Goal: Obtain resource: Download file/media

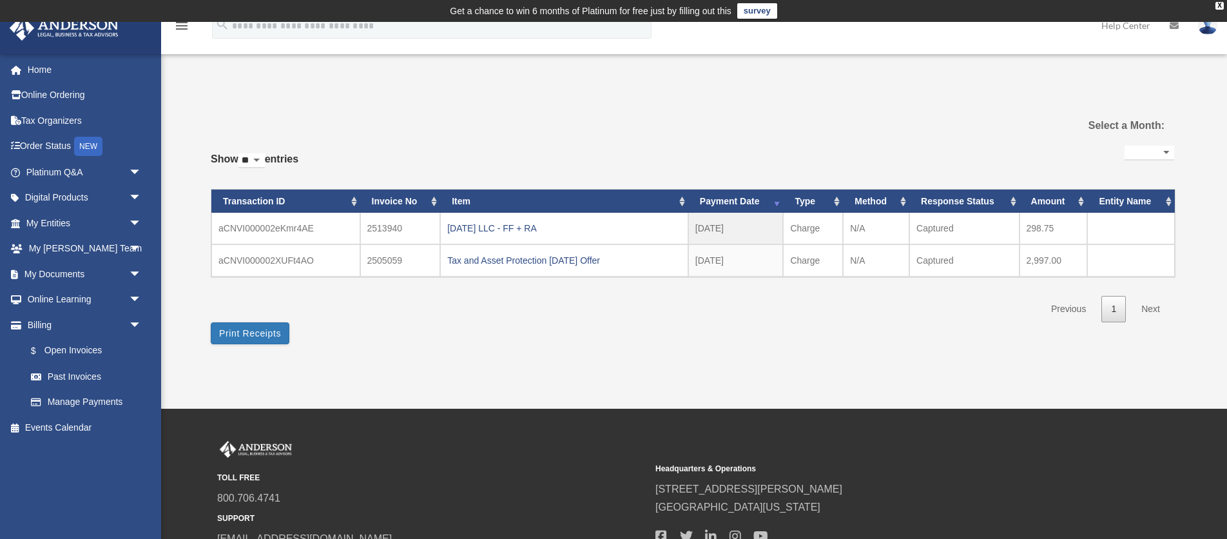
select select
click at [109, 195] on link "Digital Products arrow_drop_down" at bounding box center [85, 198] width 152 height 26
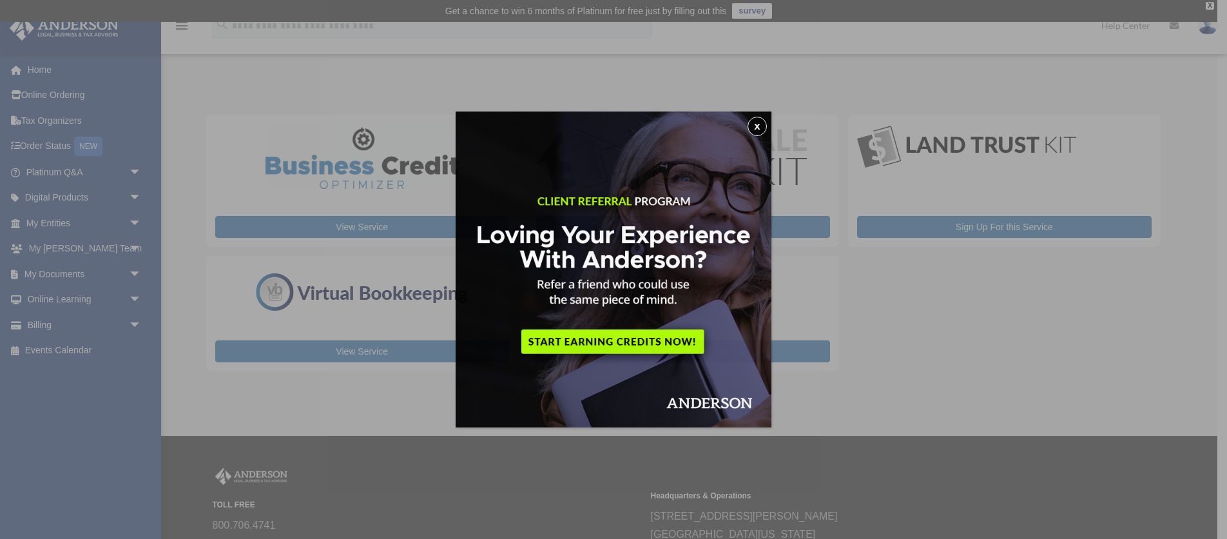
click at [52, 193] on div "x" at bounding box center [613, 269] width 1227 height 539
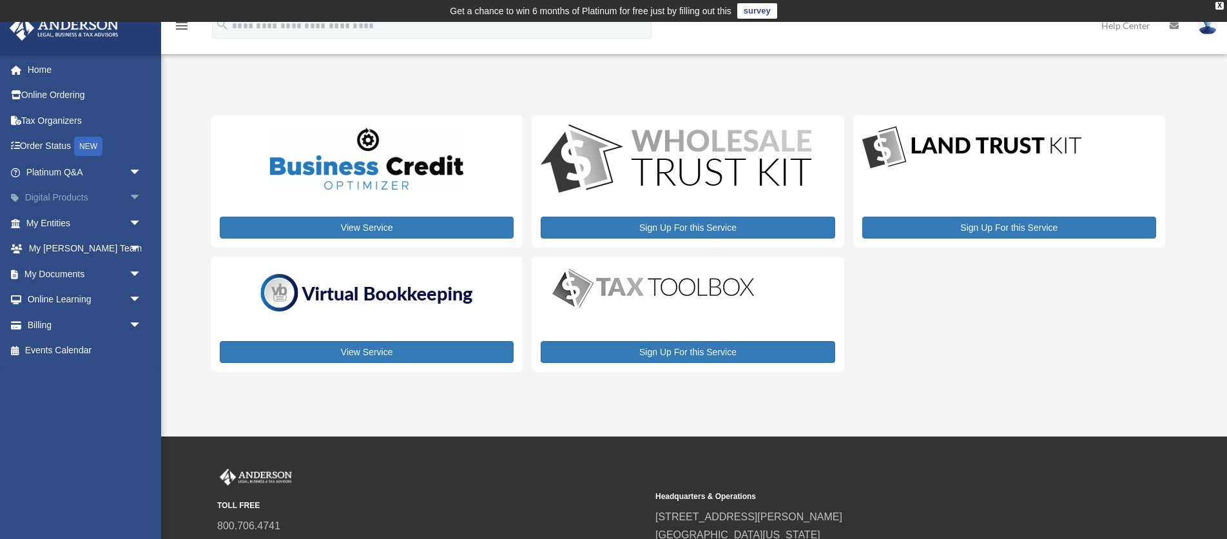
click at [69, 197] on link "Digital Products arrow_drop_down" at bounding box center [85, 198] width 152 height 26
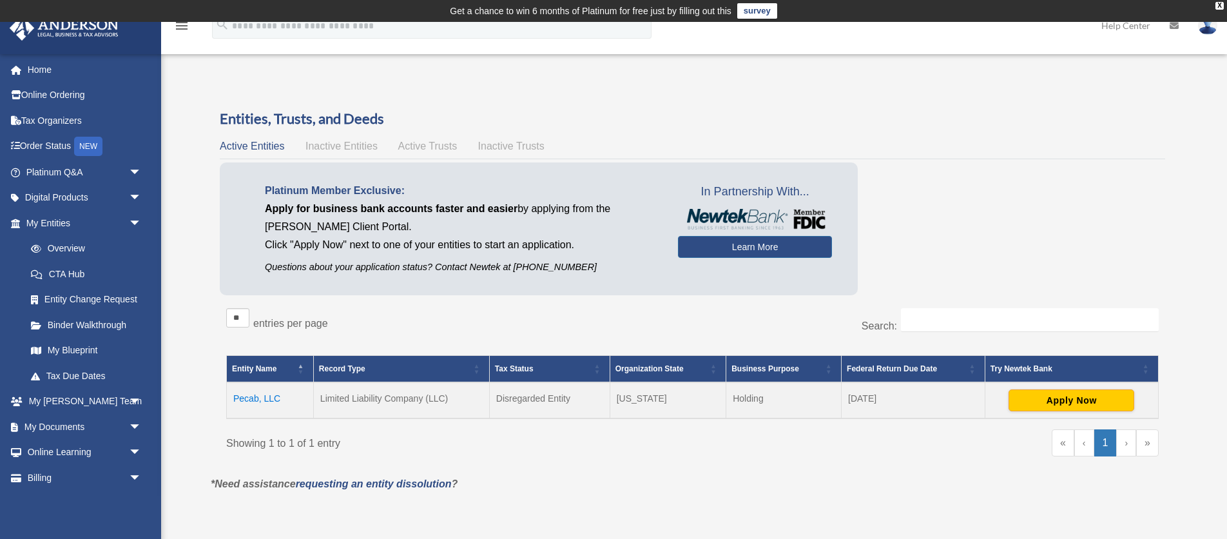
click at [252, 400] on td "Pecab, LLC" at bounding box center [270, 400] width 87 height 36
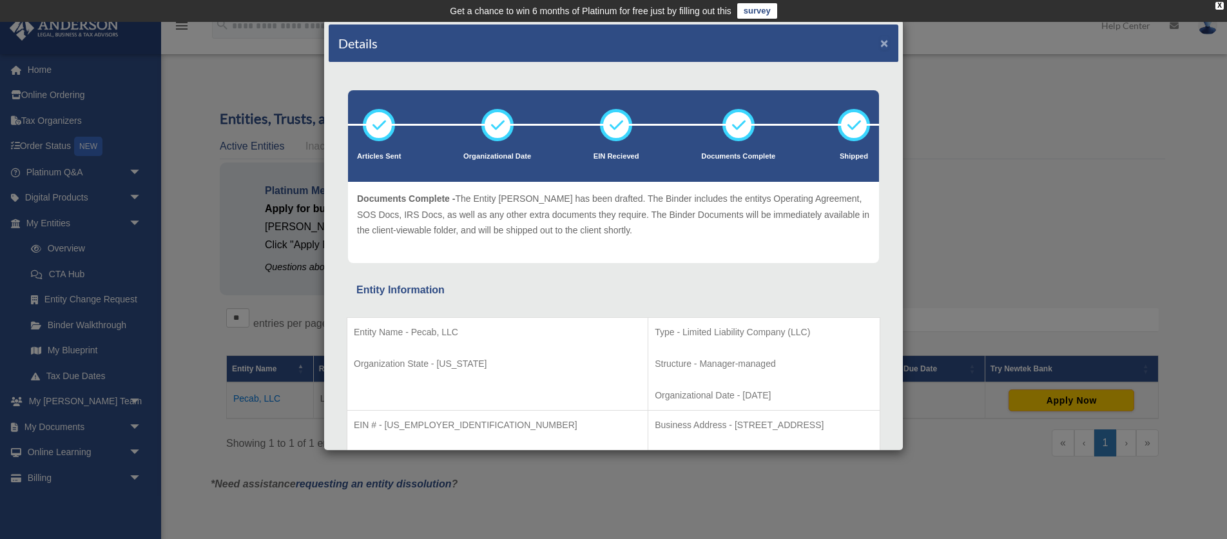
click at [882, 39] on button "×" at bounding box center [885, 43] width 8 height 14
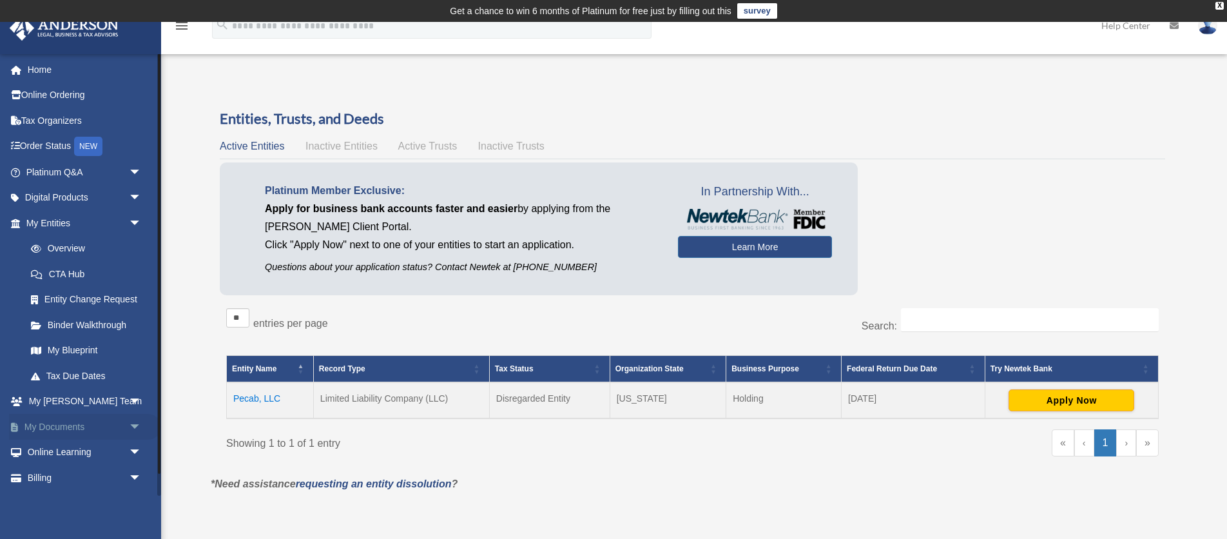
click at [79, 427] on link "My Documents arrow_drop_down" at bounding box center [85, 427] width 152 height 26
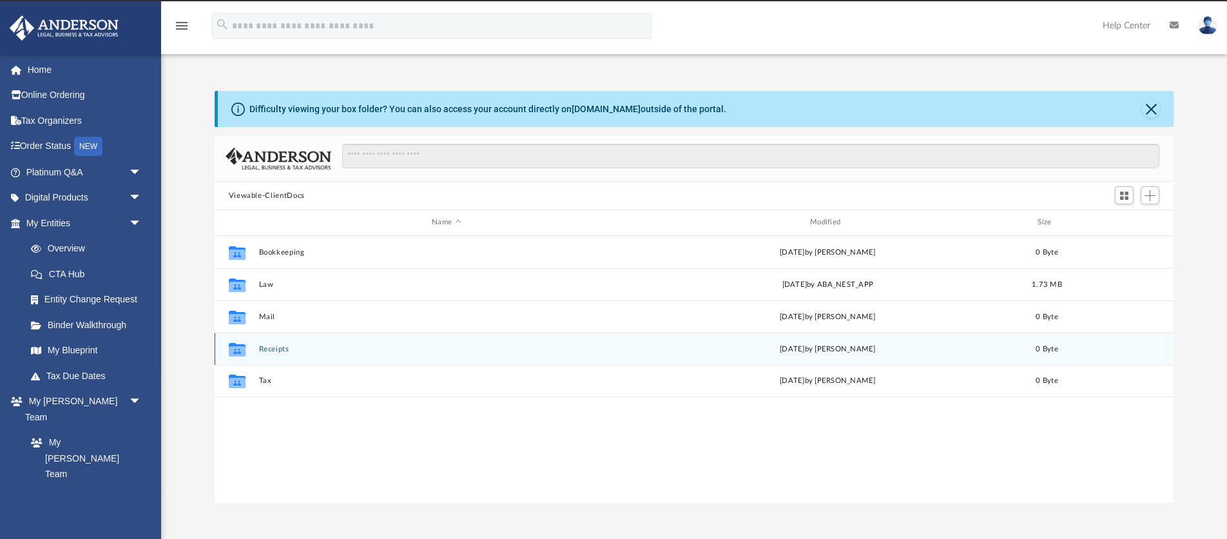
scroll to position [23, 0]
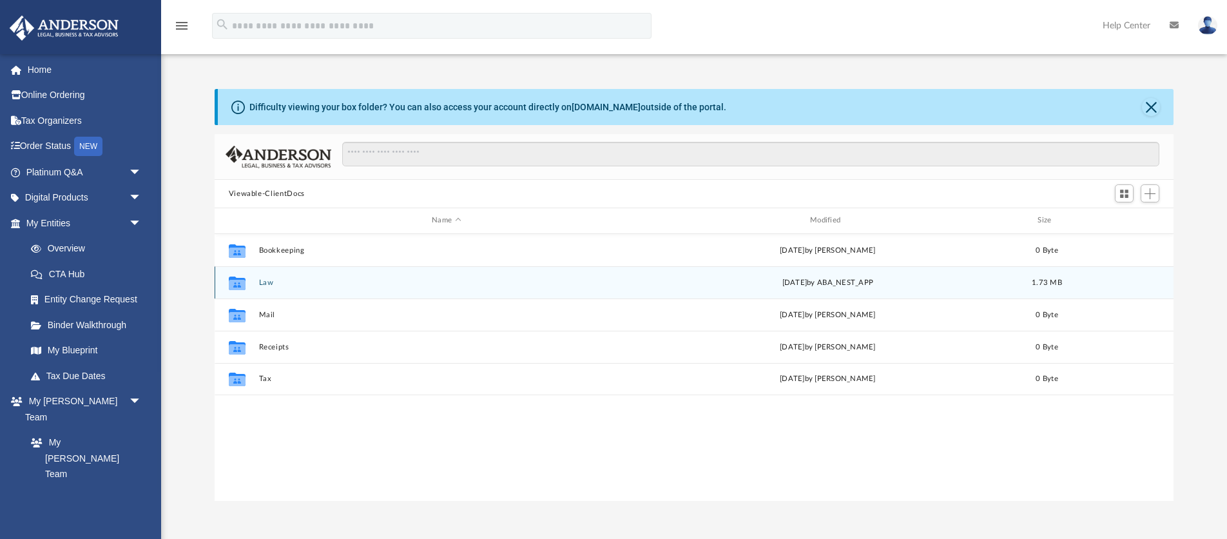
click at [266, 283] on button "Law" at bounding box center [447, 282] width 376 height 8
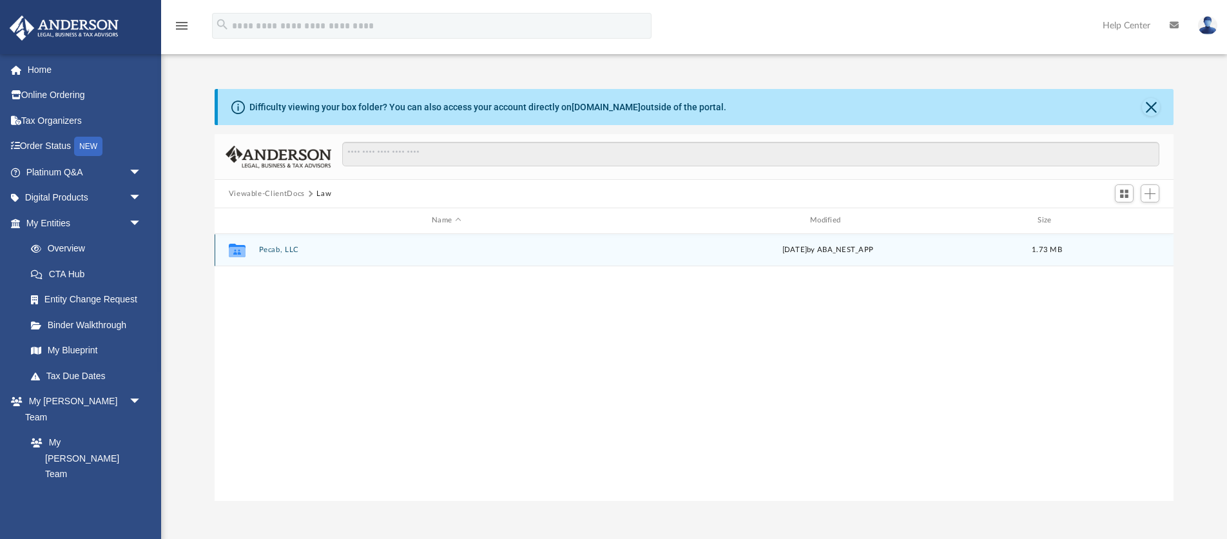
click at [271, 249] on button "Pecab, LLC" at bounding box center [447, 250] width 376 height 8
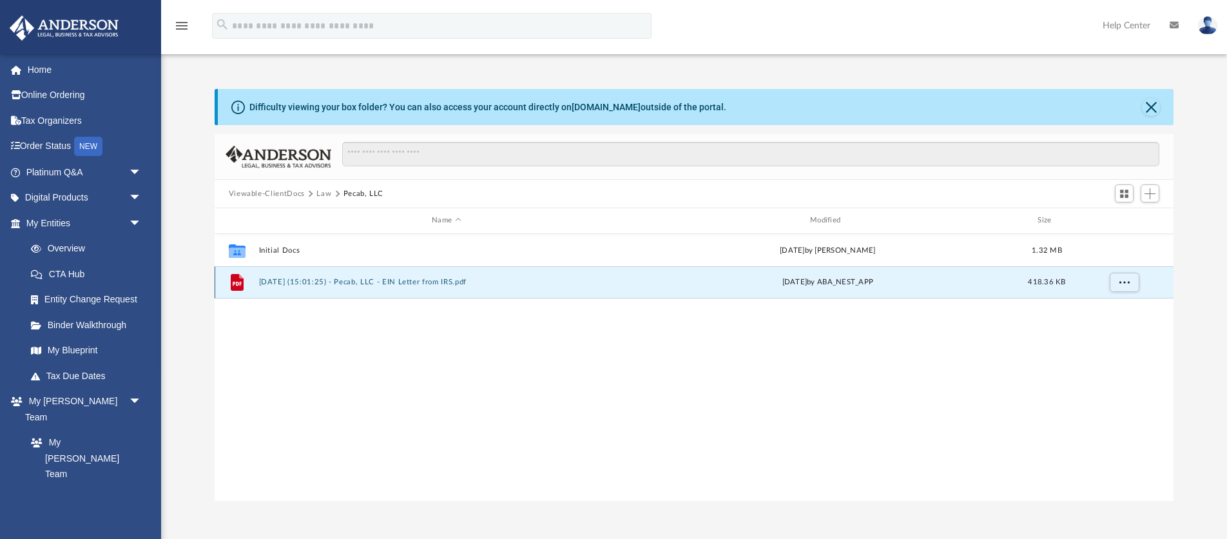
click at [277, 279] on button "2025.07.03 (15:01:25) - Pecab, LLC - EIN Letter from IRS.pdf" at bounding box center [447, 282] width 376 height 8
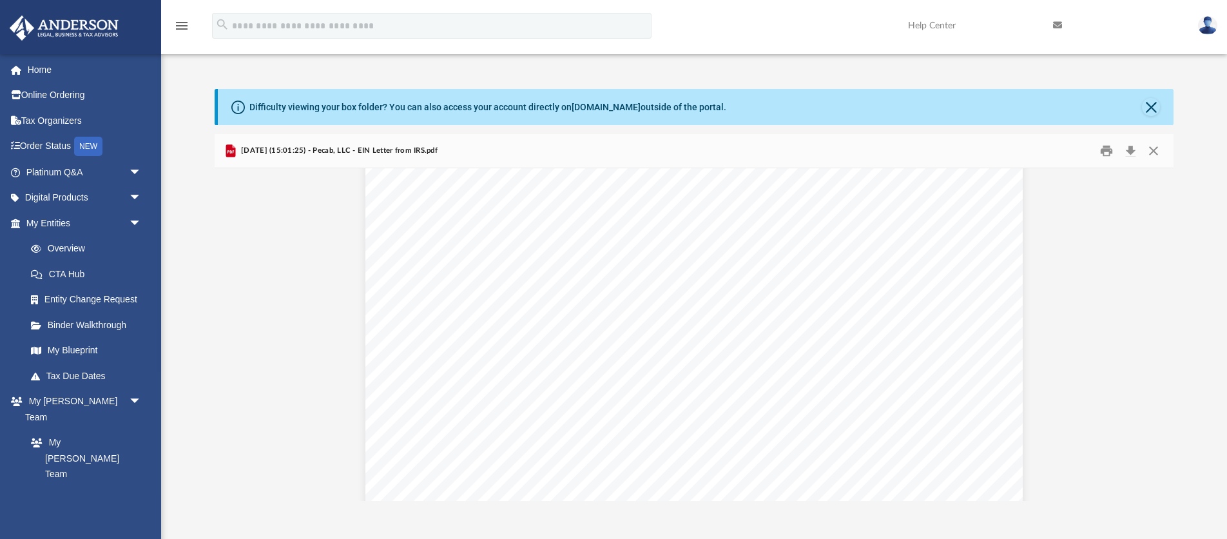
scroll to position [0, 0]
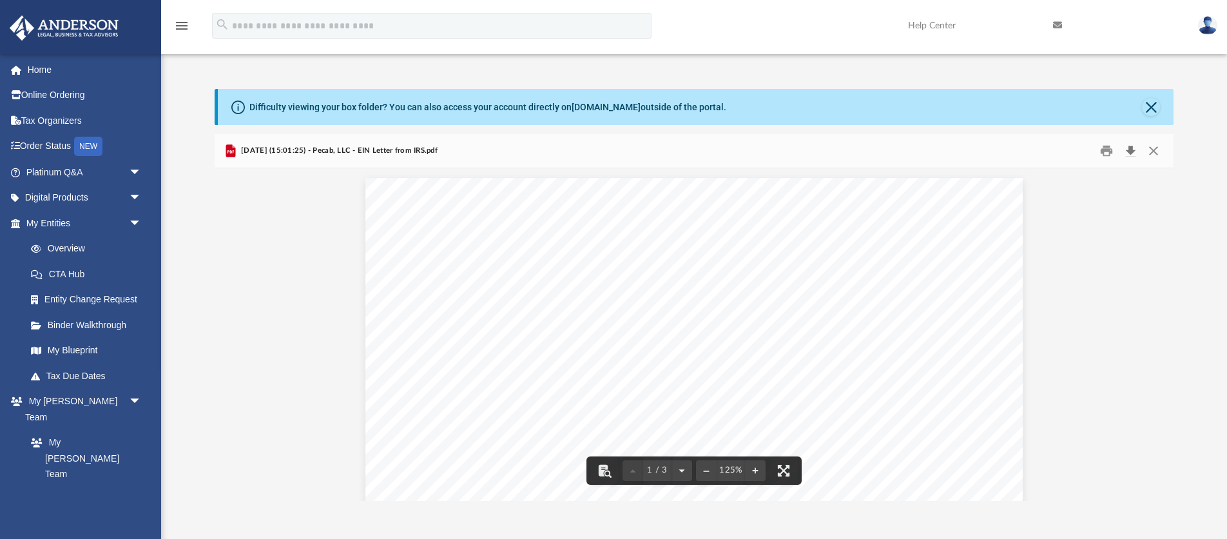
click at [1131, 147] on button "Download" at bounding box center [1130, 151] width 23 height 20
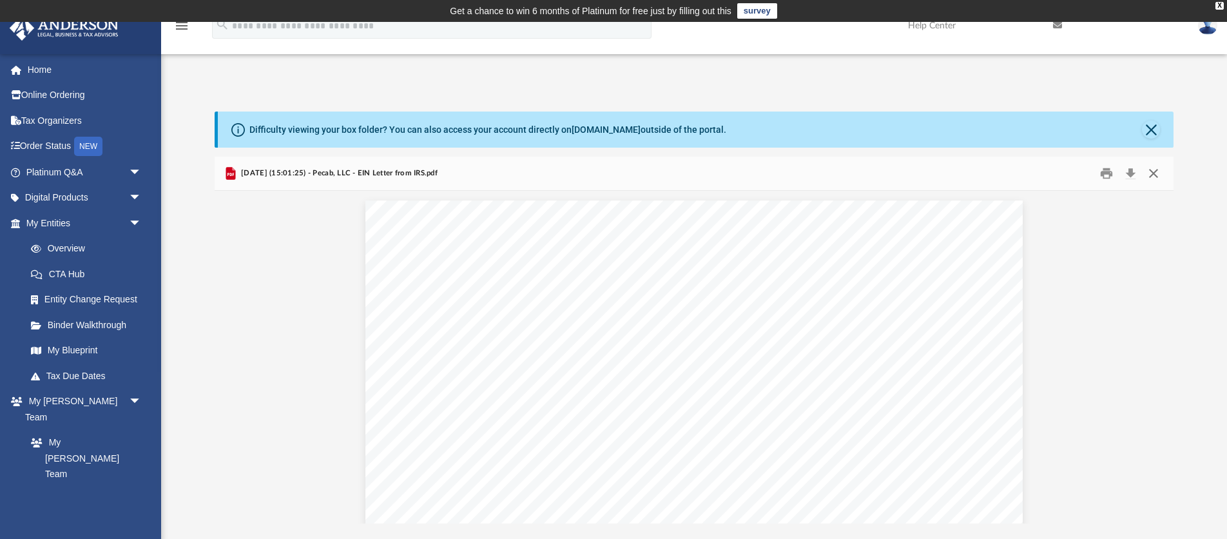
click at [1157, 173] on button "Close" at bounding box center [1153, 174] width 23 height 20
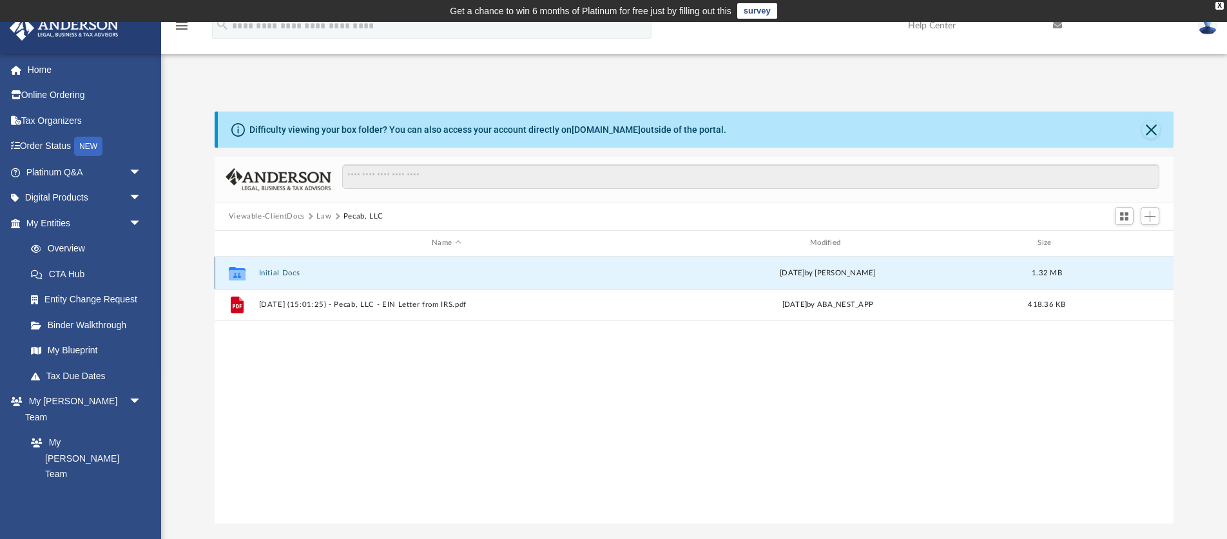
click at [275, 274] on button "Initial Docs" at bounding box center [447, 273] width 376 height 8
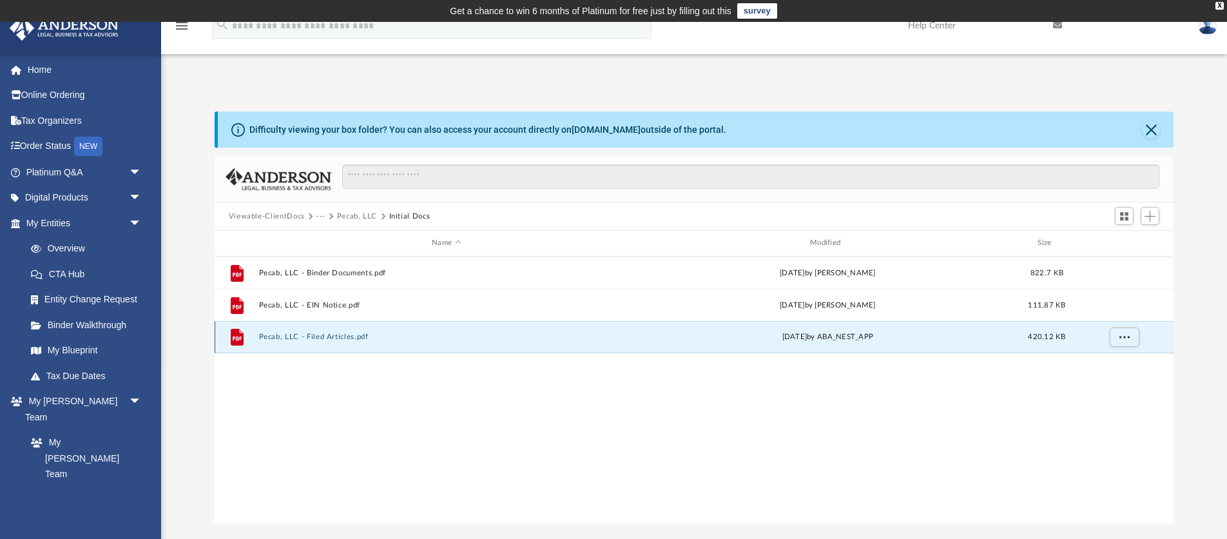
click at [319, 337] on button "Pecab, LLC - Filed Articles.pdf" at bounding box center [447, 337] width 376 height 8
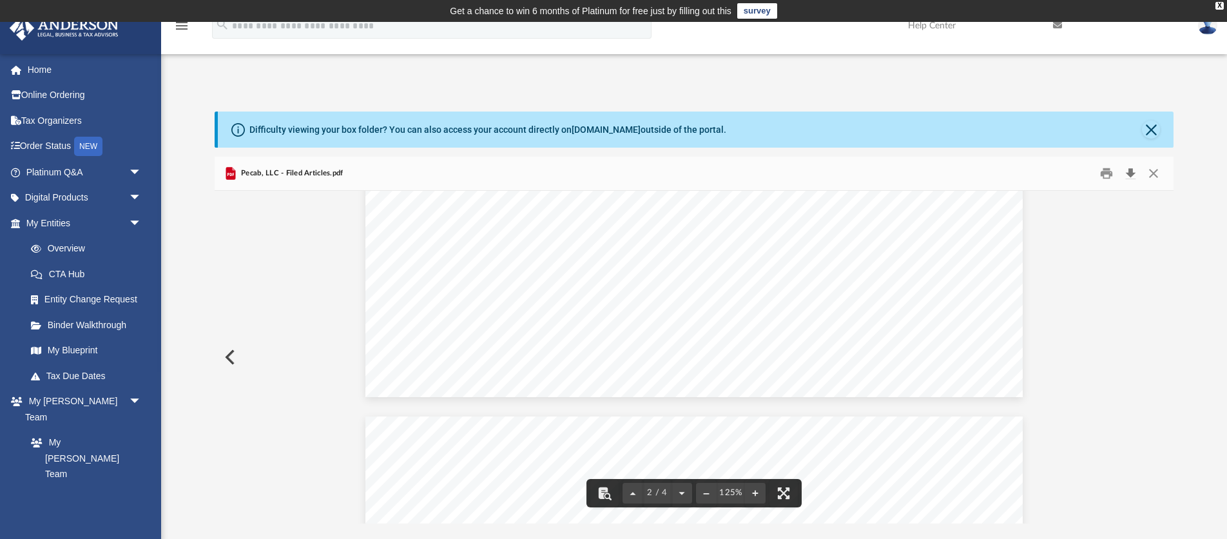
click at [1131, 171] on button "Download" at bounding box center [1130, 174] width 23 height 20
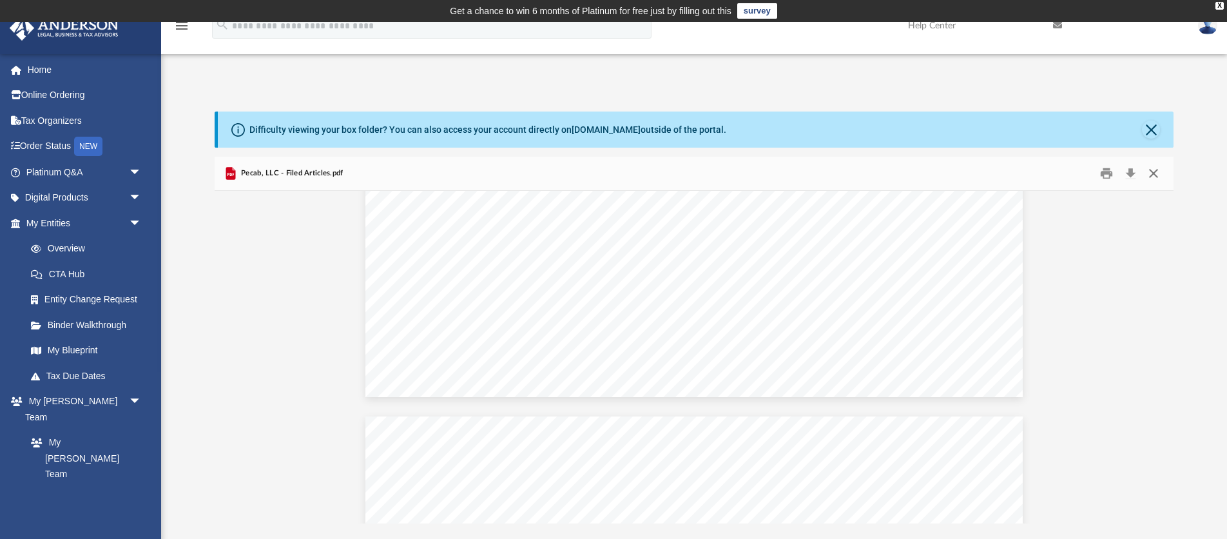
click at [1155, 171] on button "Close" at bounding box center [1153, 174] width 23 height 20
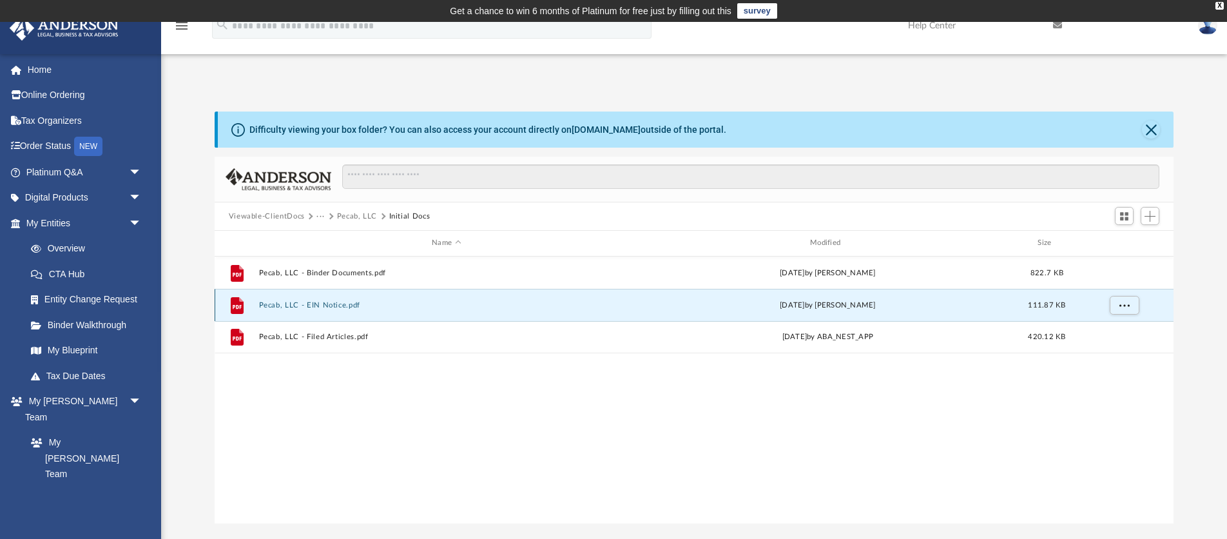
click at [328, 304] on button "Pecab, LLC - EIN Notice.pdf" at bounding box center [447, 305] width 376 height 8
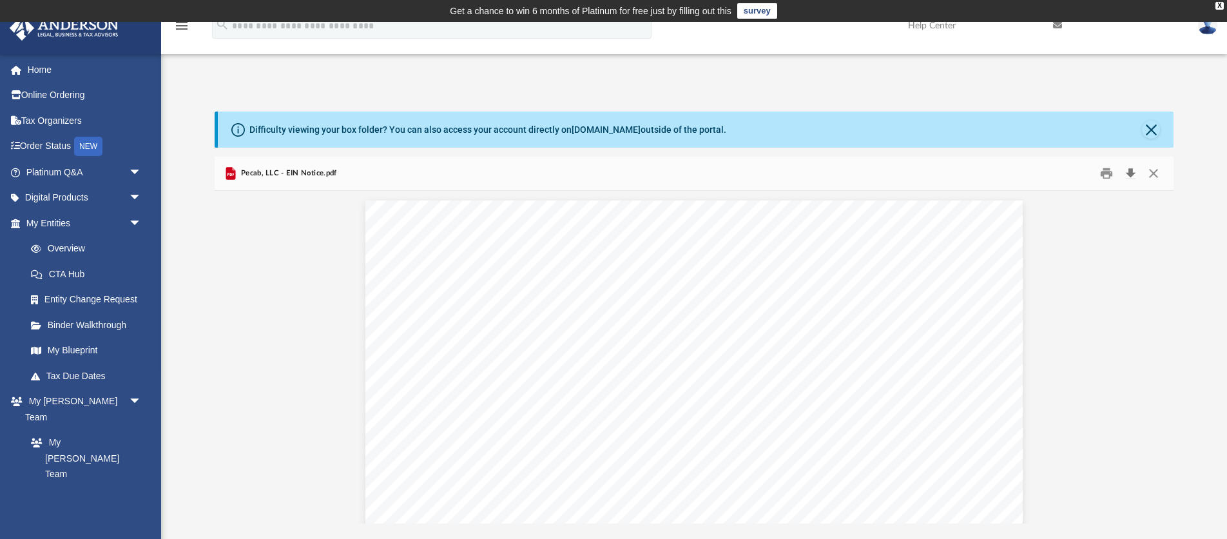
click at [1131, 171] on button "Download" at bounding box center [1130, 174] width 23 height 20
click at [1153, 174] on button "Close" at bounding box center [1153, 174] width 23 height 20
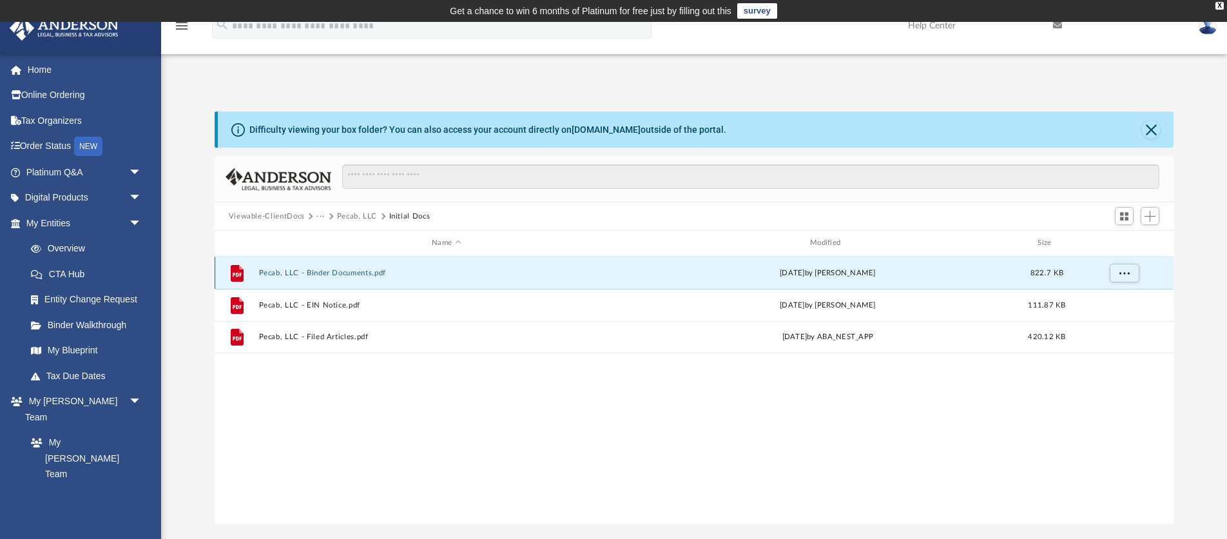
click at [296, 271] on button "Pecab, LLC - Binder Documents.pdf" at bounding box center [447, 273] width 376 height 8
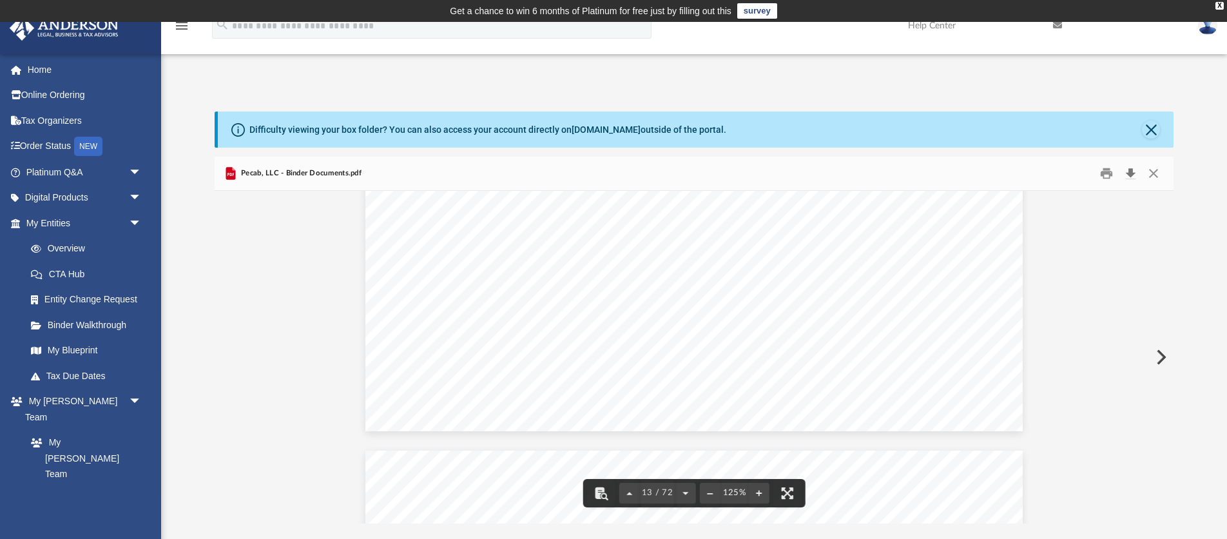
scroll to position [11066, 0]
click at [1132, 176] on button "Download" at bounding box center [1130, 174] width 23 height 20
click at [1133, 172] on button "Download" at bounding box center [1130, 174] width 23 height 20
click at [1158, 171] on button "Close" at bounding box center [1153, 174] width 23 height 20
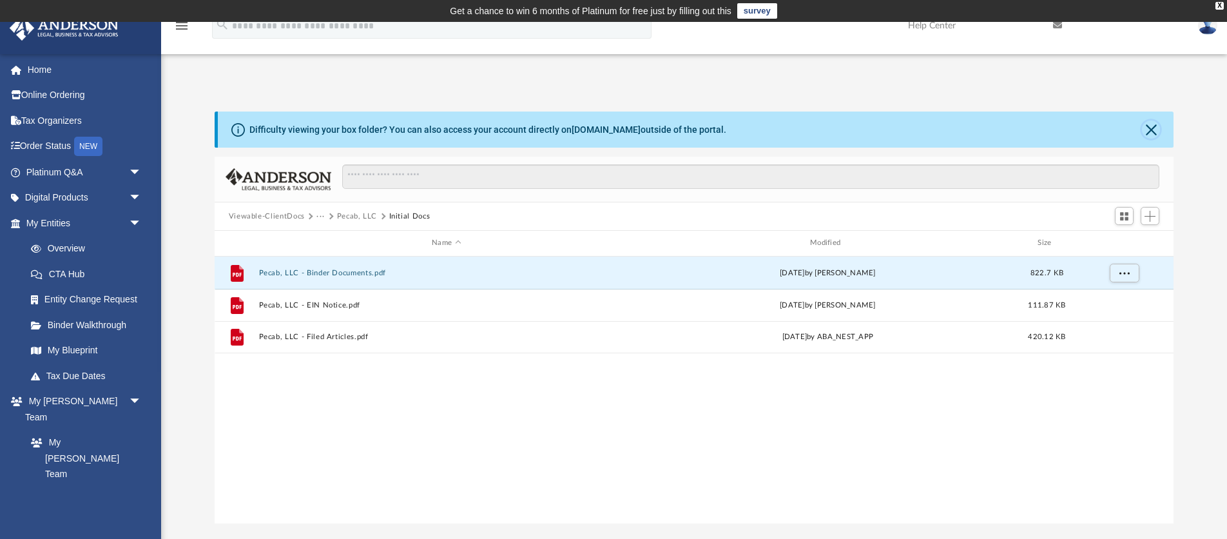
click at [1155, 128] on button "Close" at bounding box center [1151, 130] width 18 height 18
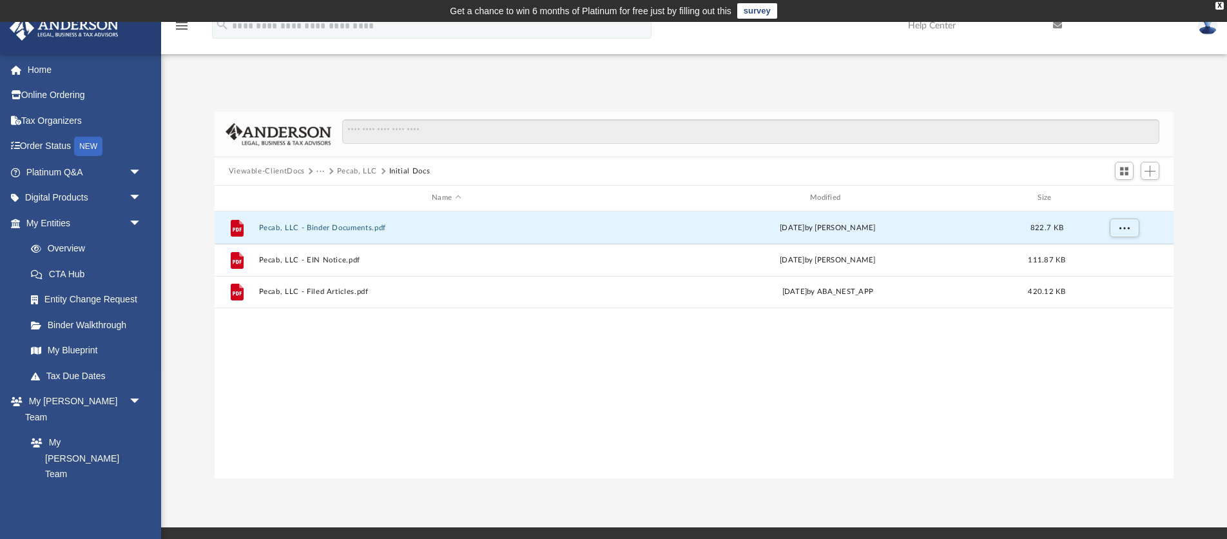
click at [360, 171] on button "Pecab, LLC" at bounding box center [357, 172] width 41 height 12
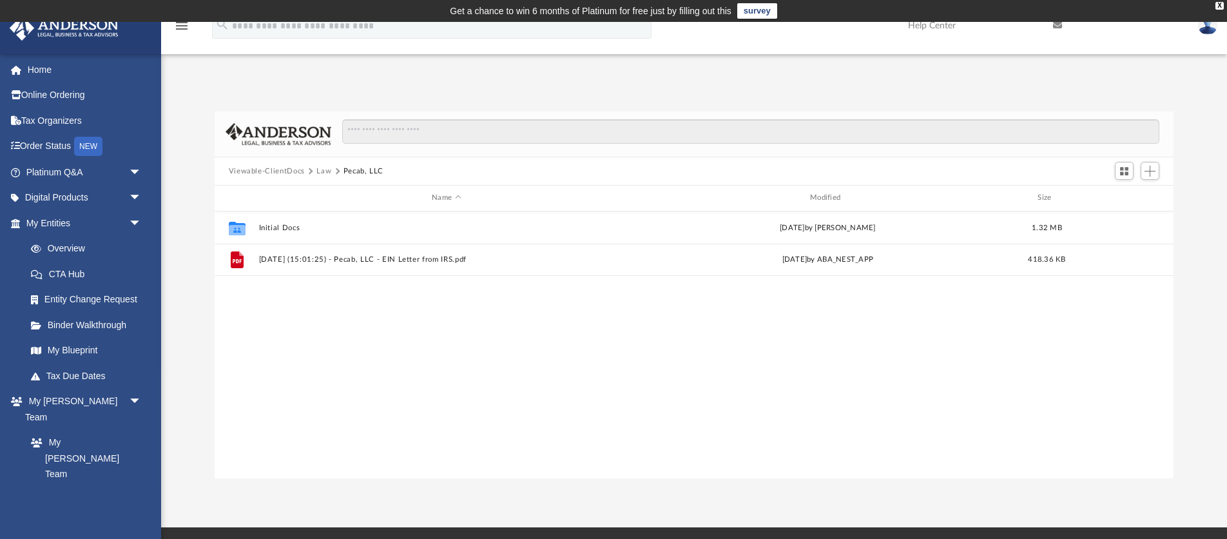
click at [271, 171] on button "Viewable-ClientDocs" at bounding box center [267, 172] width 76 height 12
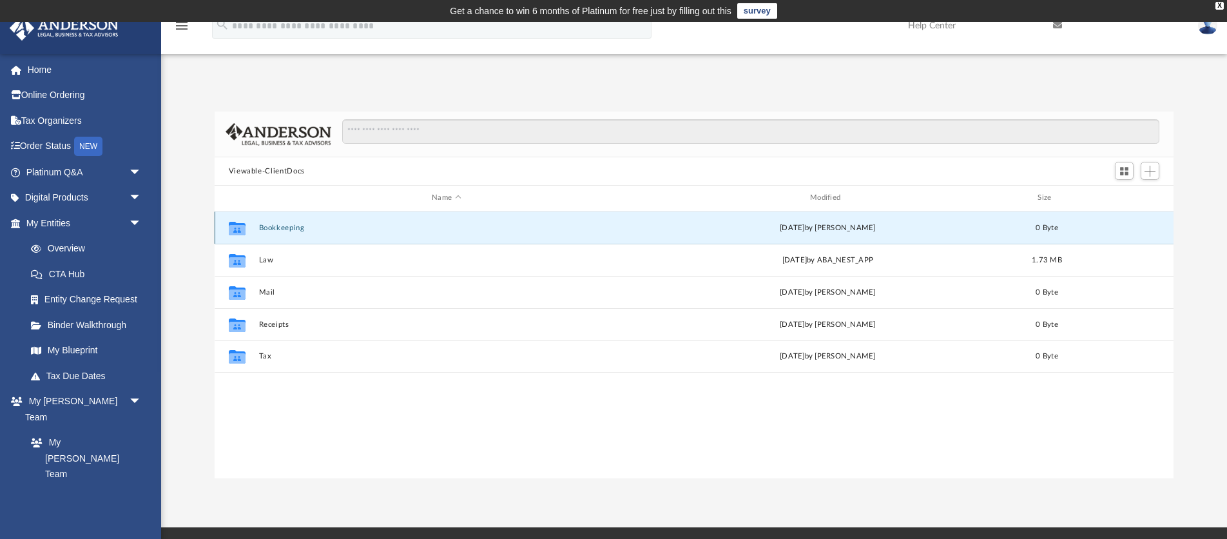
click at [280, 228] on button "Bookkeeping" at bounding box center [447, 228] width 376 height 8
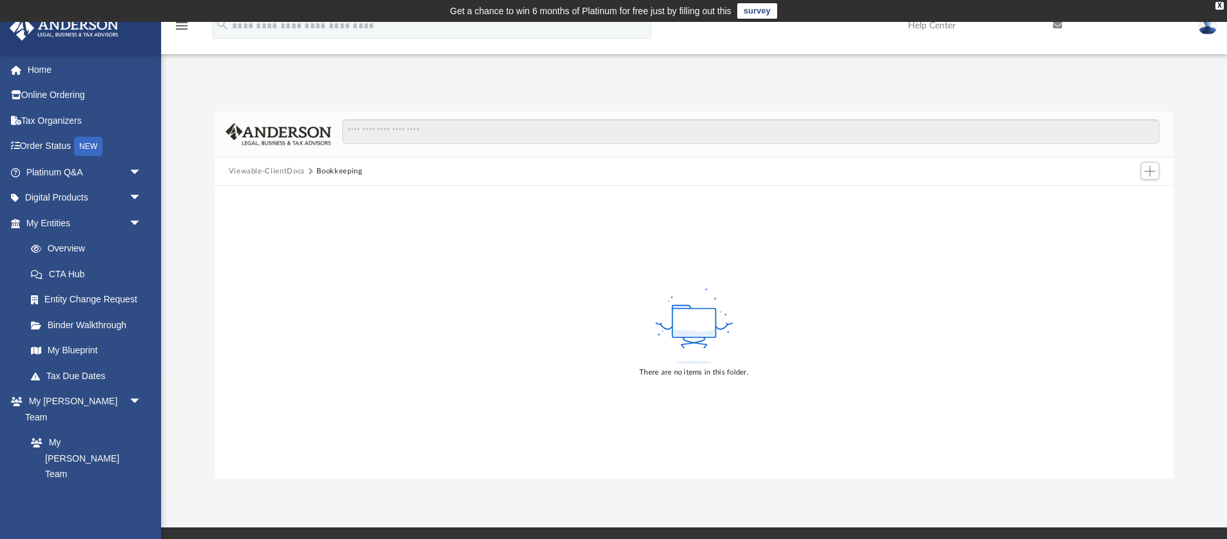
click at [263, 170] on button "Viewable-ClientDocs" at bounding box center [267, 172] width 76 height 12
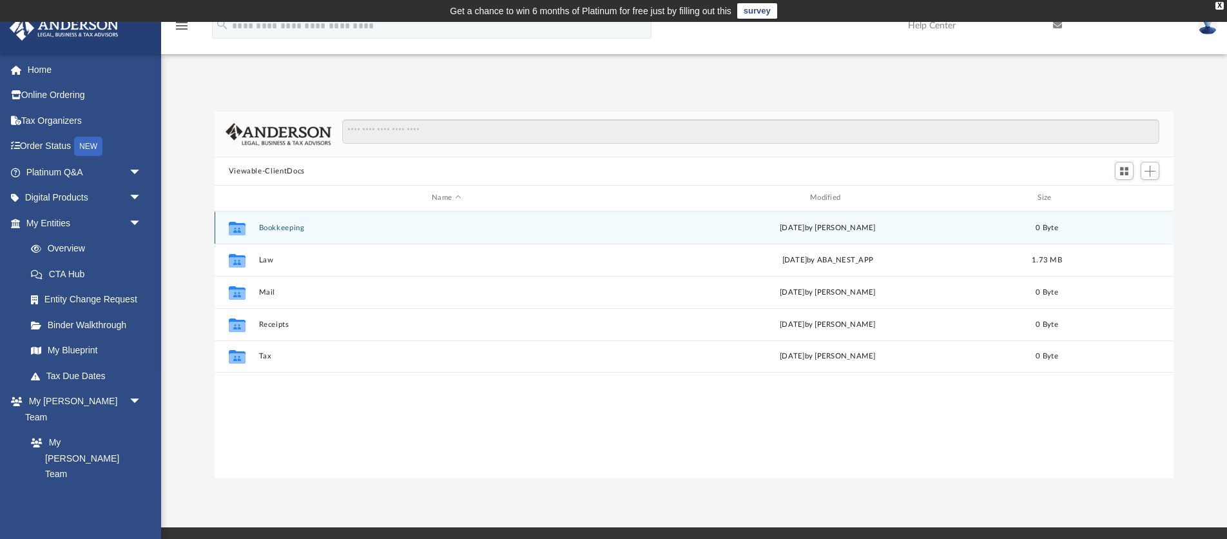
scroll to position [293, 959]
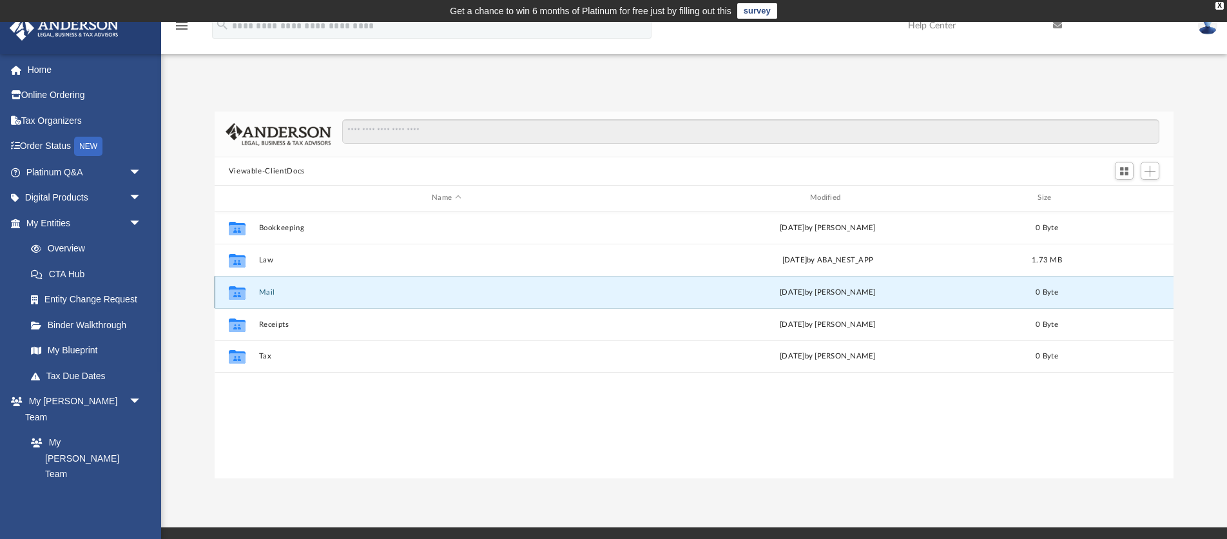
click at [261, 291] on button "Mail" at bounding box center [447, 292] width 376 height 8
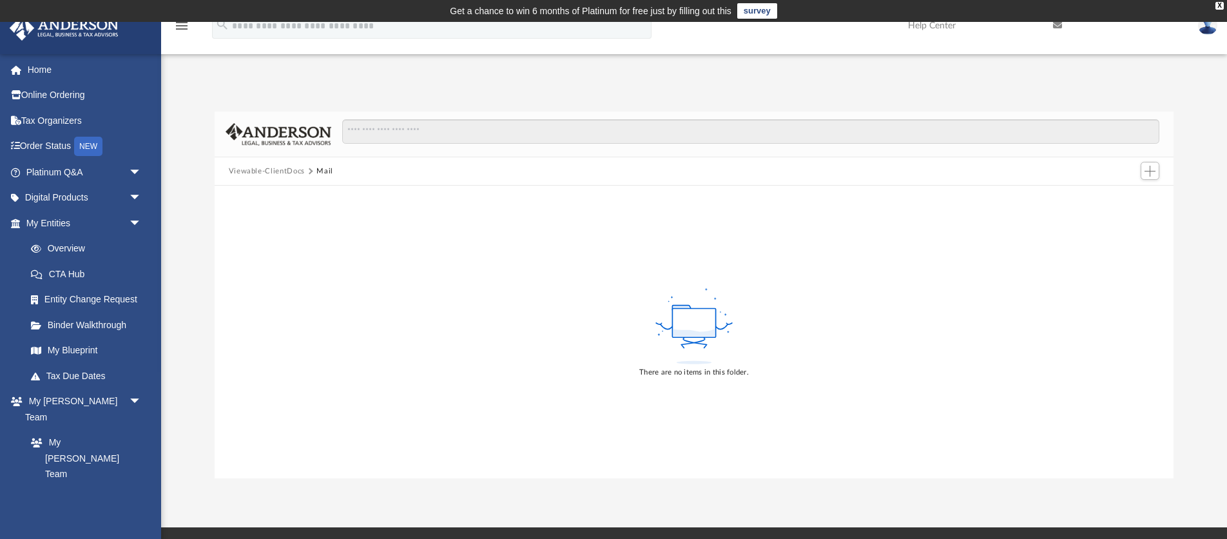
click at [263, 171] on button "Viewable-ClientDocs" at bounding box center [267, 172] width 76 height 12
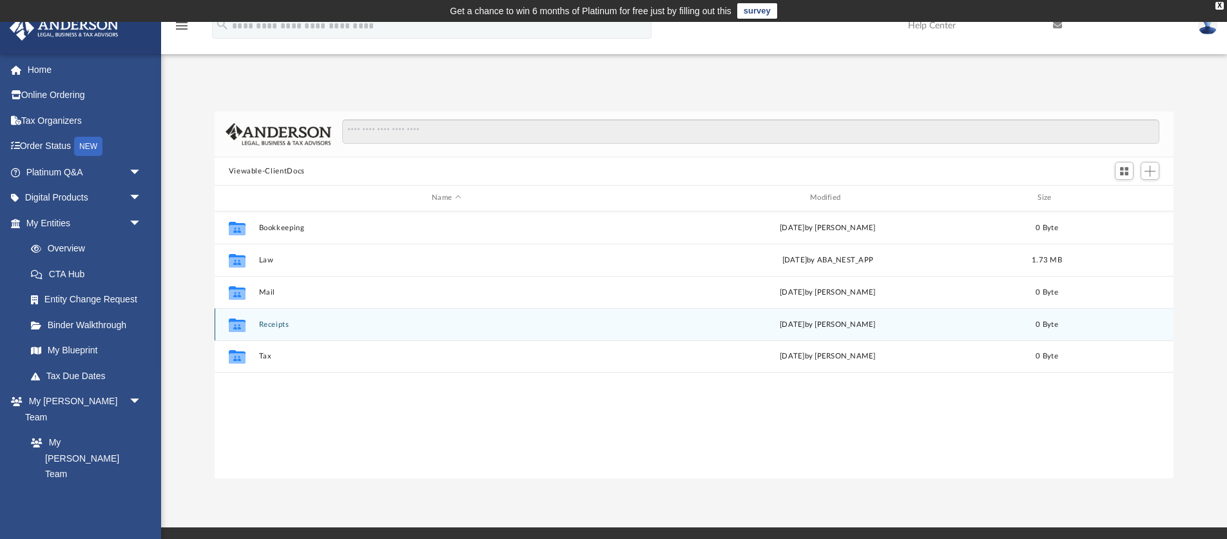
click at [270, 321] on button "Receipts" at bounding box center [447, 324] width 376 height 8
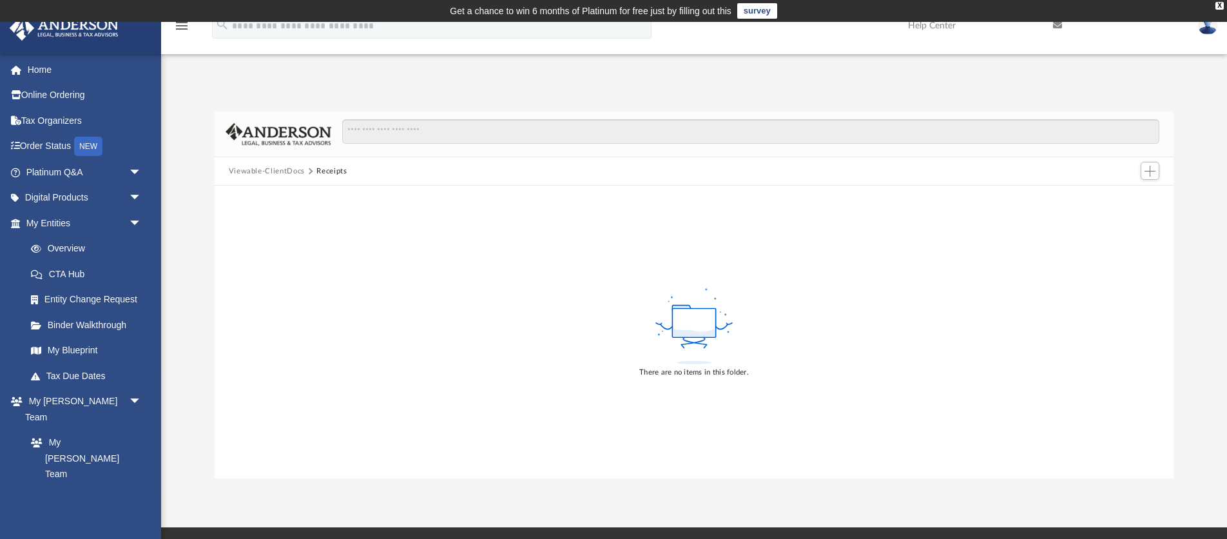
click at [240, 169] on button "Viewable-ClientDocs" at bounding box center [267, 172] width 76 height 12
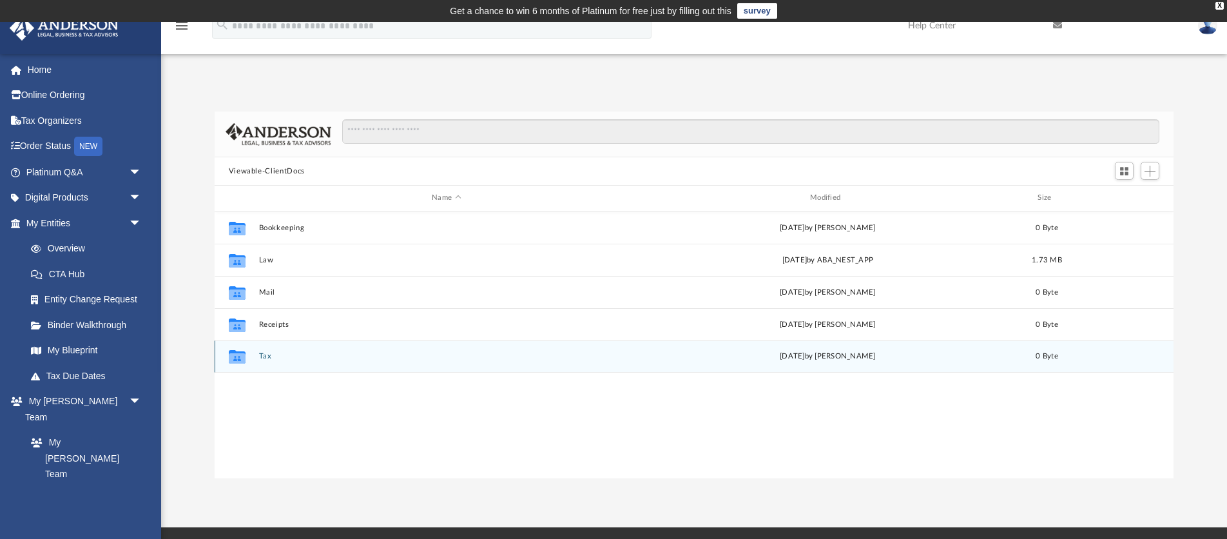
click at [264, 355] on button "Tax" at bounding box center [447, 356] width 376 height 8
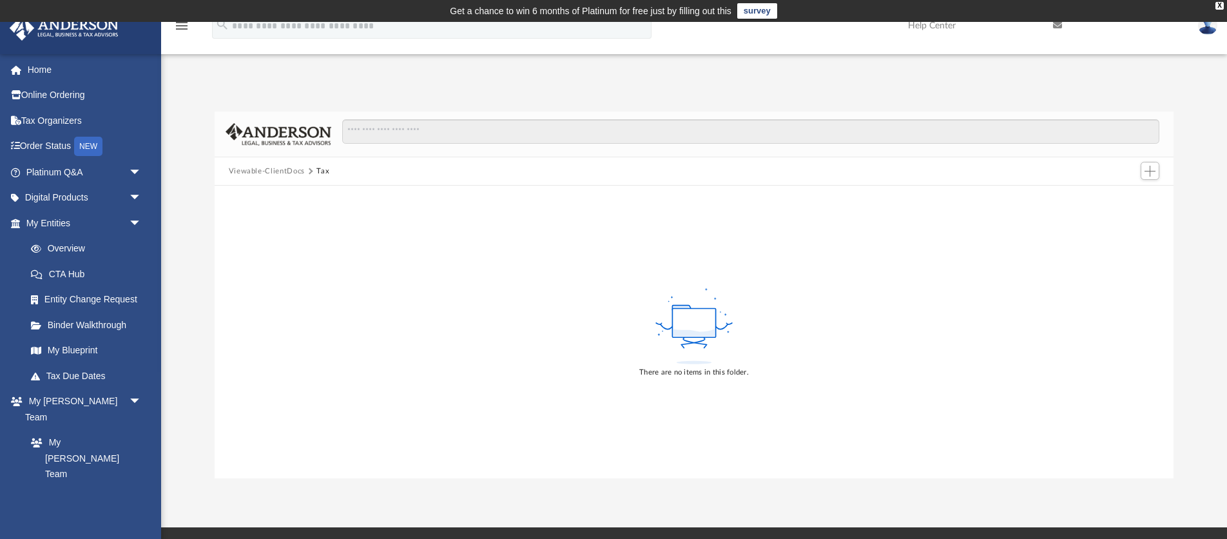
click at [242, 170] on button "Viewable-ClientDocs" at bounding box center [267, 172] width 76 height 12
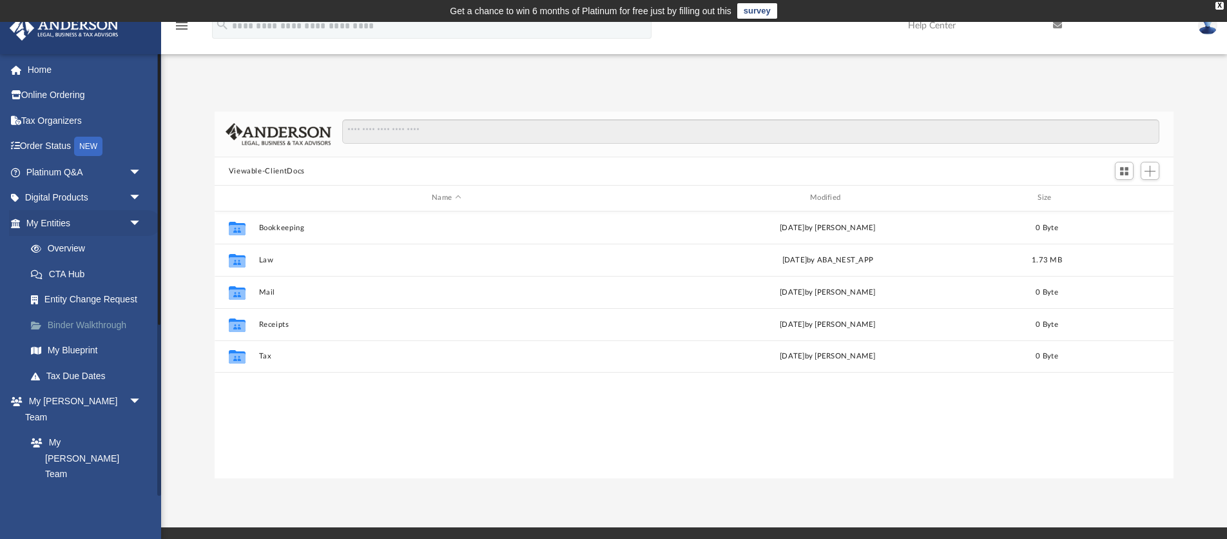
click at [66, 322] on link "Binder Walkthrough" at bounding box center [89, 325] width 143 height 26
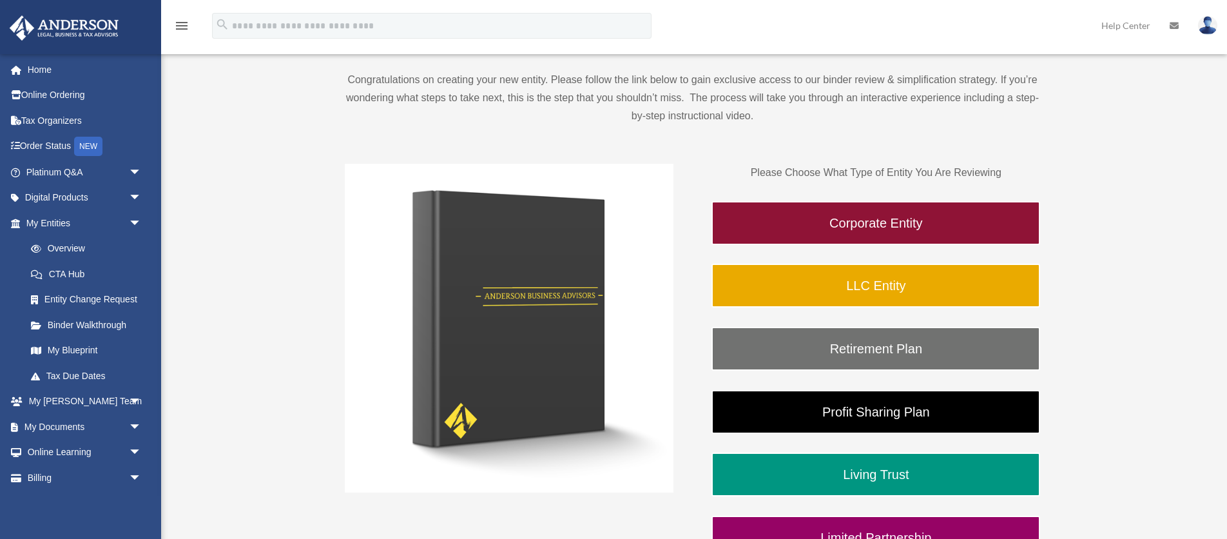
scroll to position [145, 0]
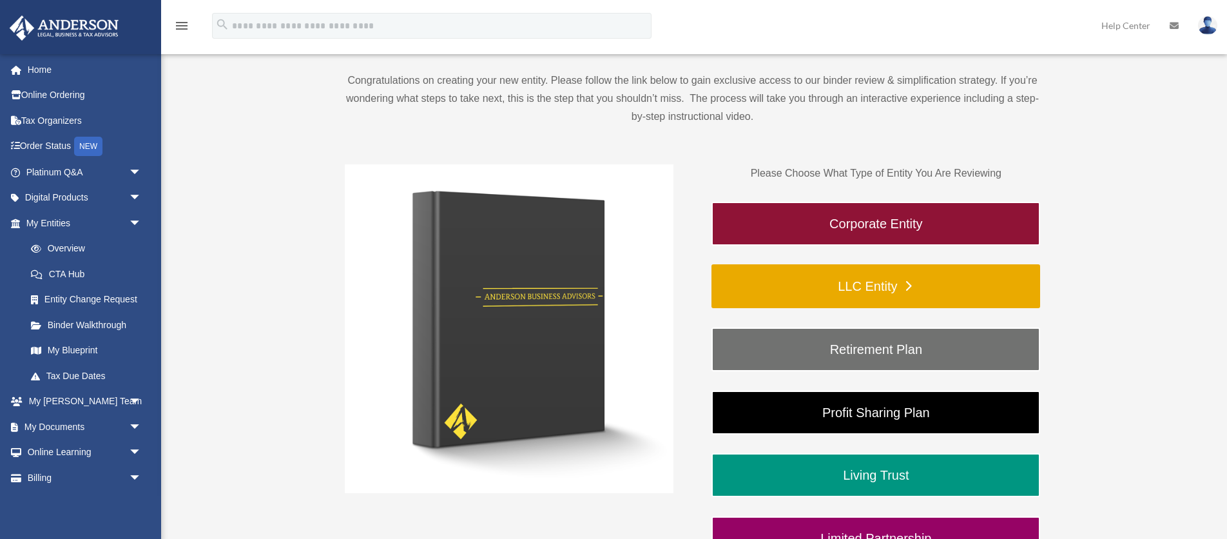
click at [850, 282] on link "LLC Entity" at bounding box center [876, 286] width 329 height 44
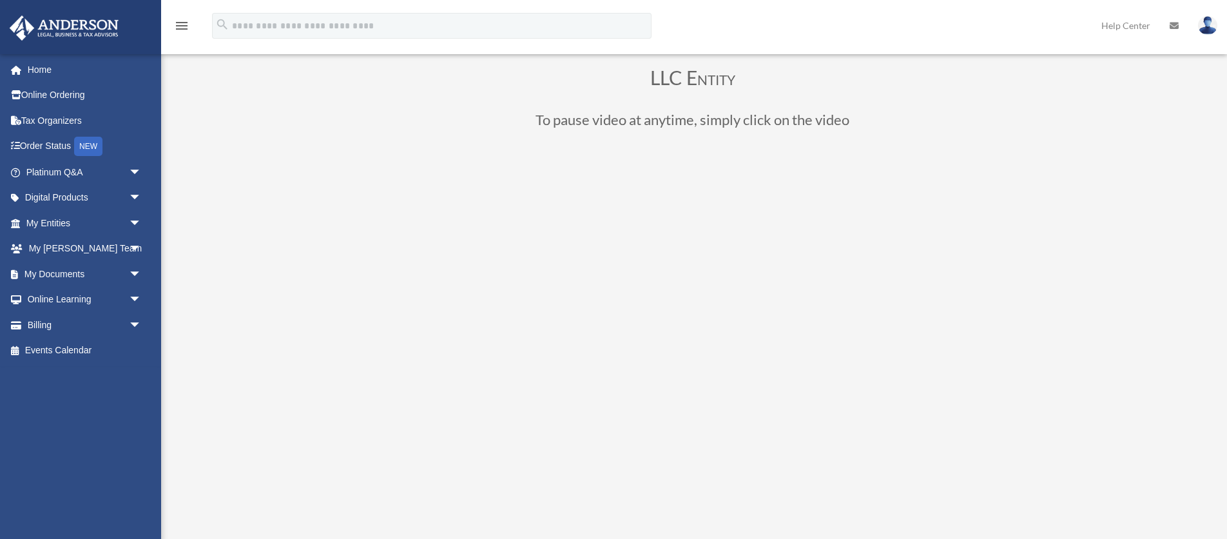
scroll to position [108, 0]
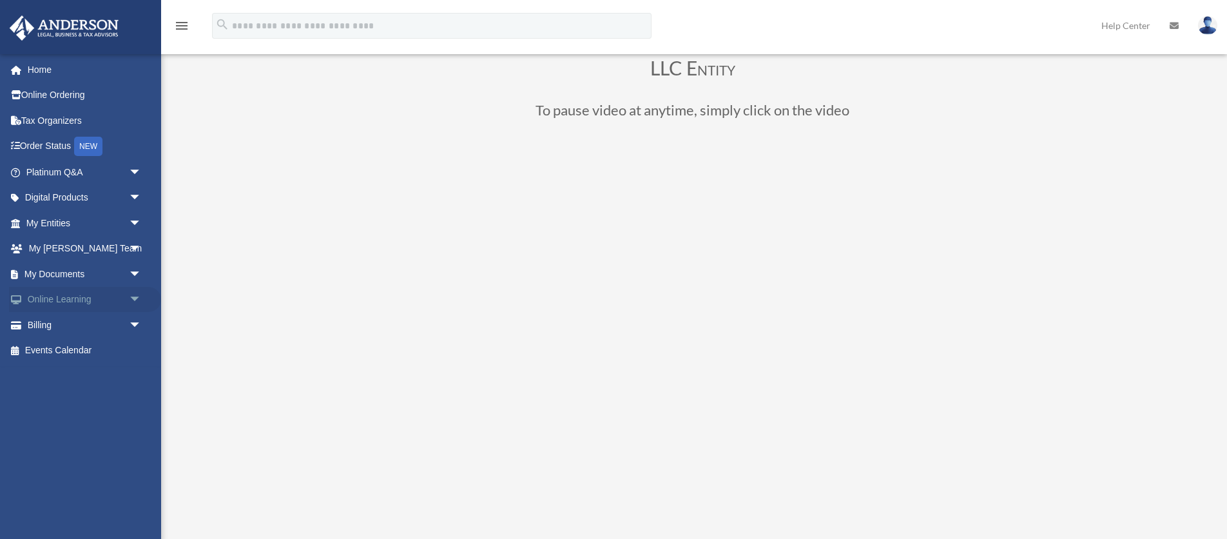
click at [68, 301] on link "Online Learning arrow_drop_down" at bounding box center [85, 300] width 152 height 26
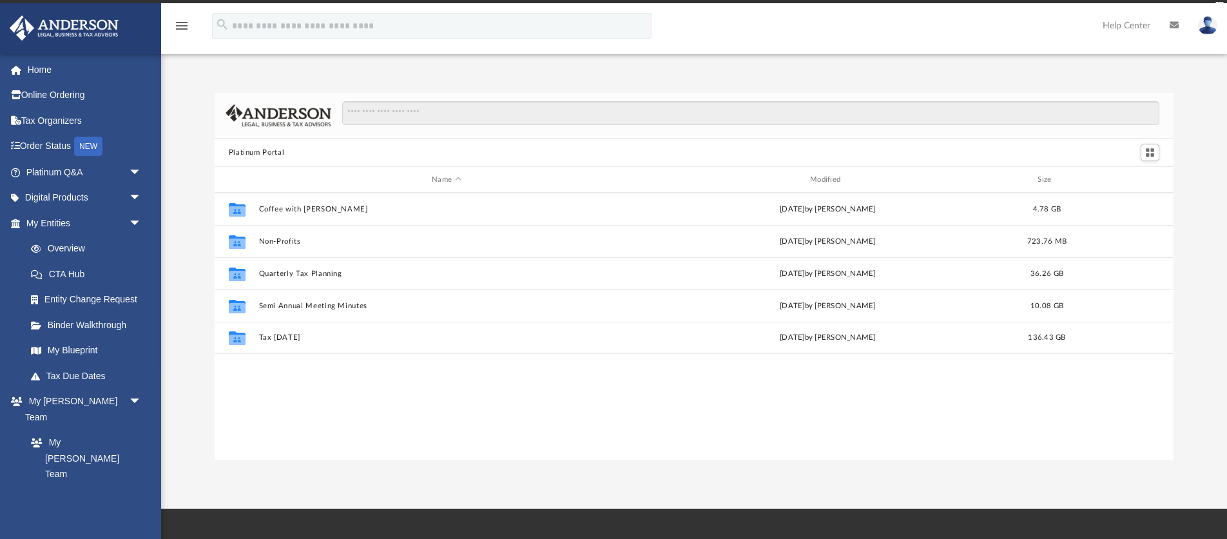
scroll to position [293, 959]
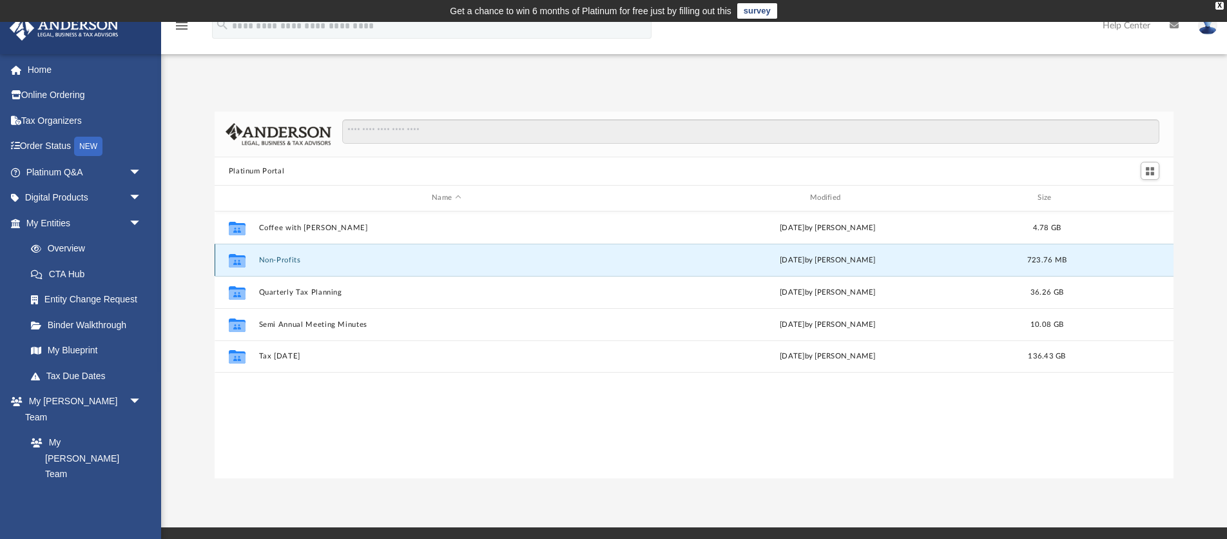
click at [270, 258] on button "Non-Profits" at bounding box center [447, 260] width 376 height 8
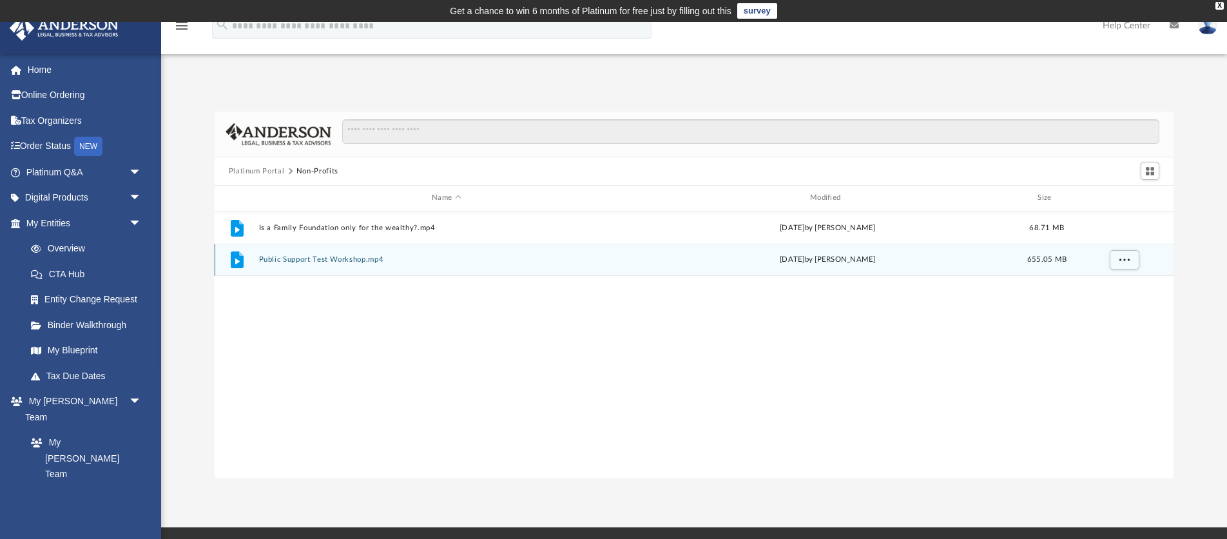
click at [295, 259] on button "Public Support Test Workshop.mp4" at bounding box center [447, 259] width 376 height 8
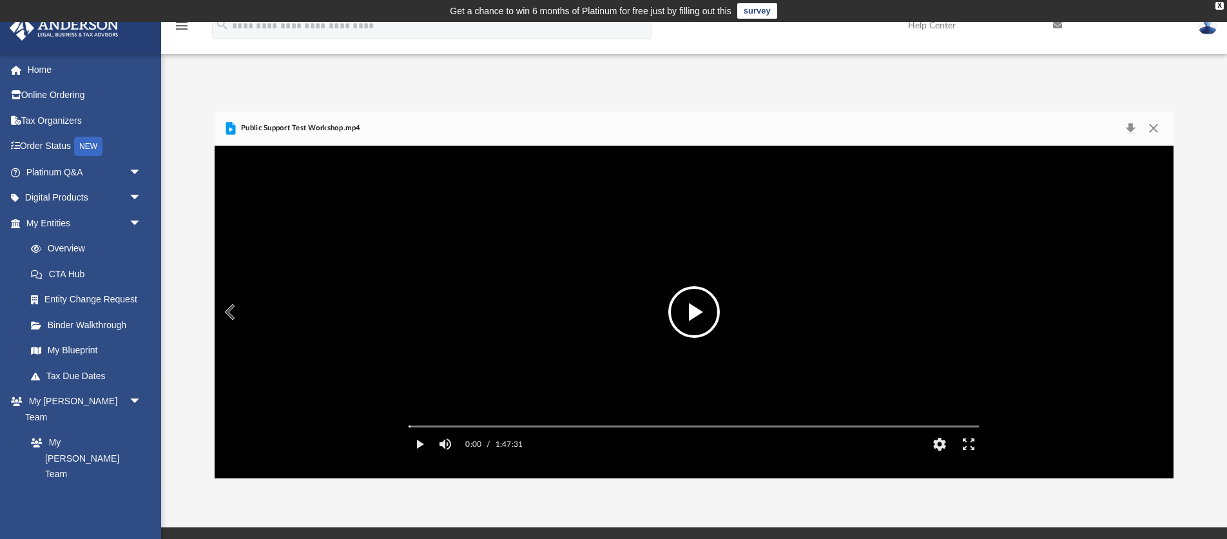
click at [689, 319] on button "File preview" at bounding box center [695, 312] width 52 height 52
click at [418, 457] on button "Pause" at bounding box center [419, 444] width 29 height 26
click at [1131, 126] on button "Download" at bounding box center [1130, 128] width 23 height 18
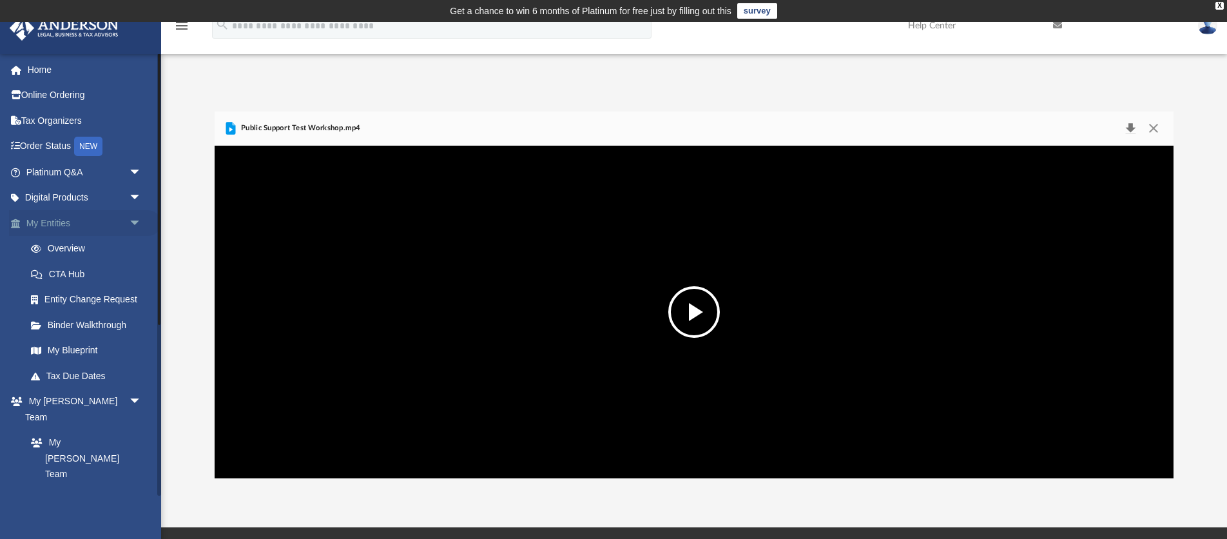
scroll to position [1, 0]
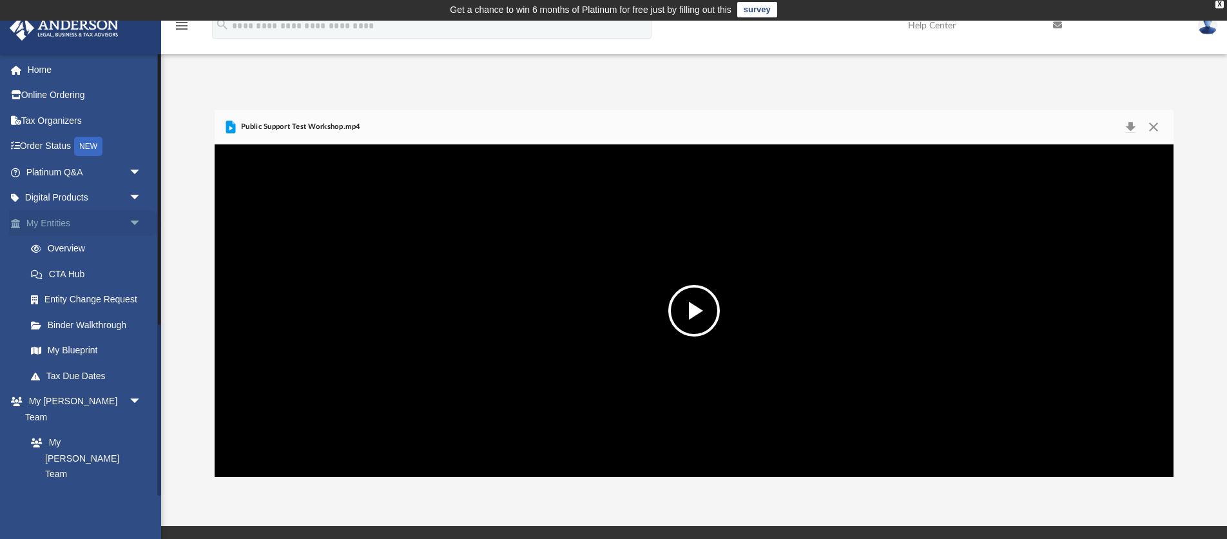
click at [43, 220] on link "My Entities arrow_drop_down" at bounding box center [85, 223] width 152 height 26
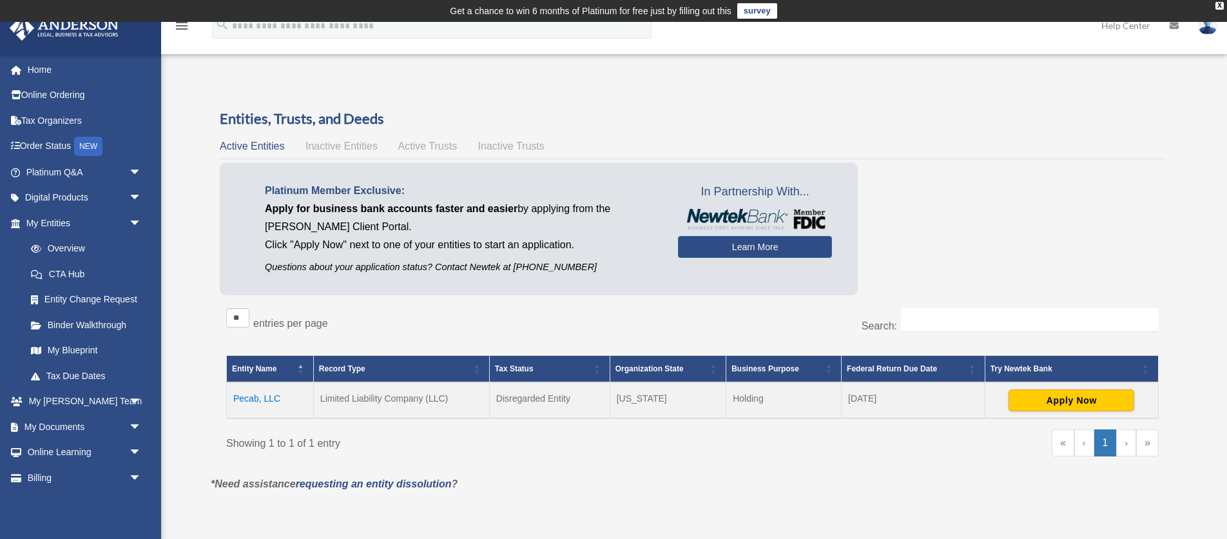
click at [330, 148] on span "Inactive Entities" at bounding box center [342, 146] width 72 height 11
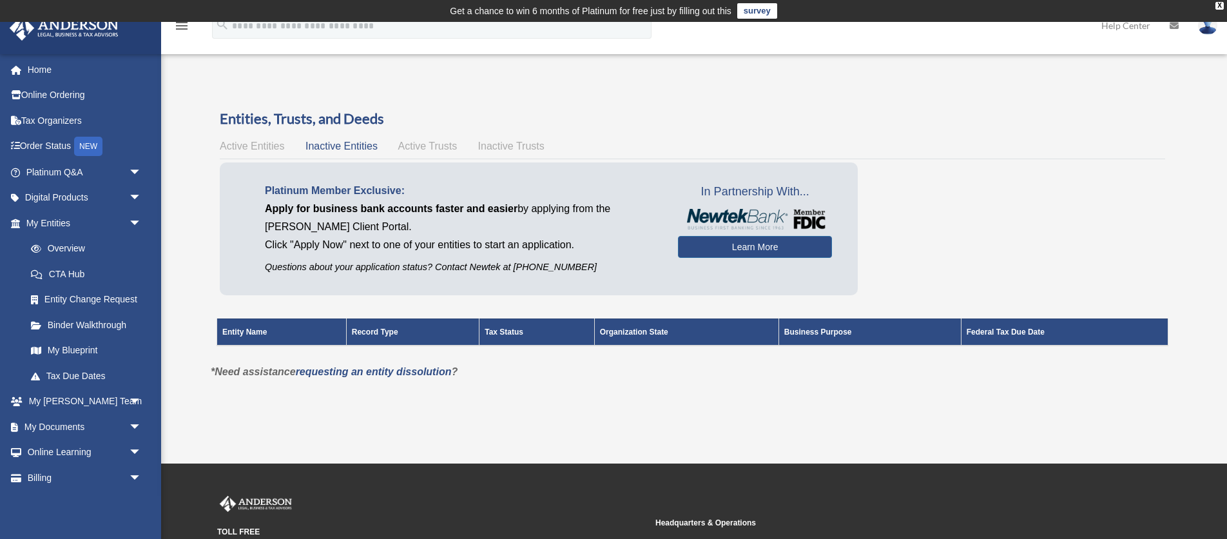
click at [427, 148] on span "Active Trusts" at bounding box center [427, 146] width 59 height 11
click at [507, 146] on span "Inactive Trusts" at bounding box center [511, 146] width 66 height 11
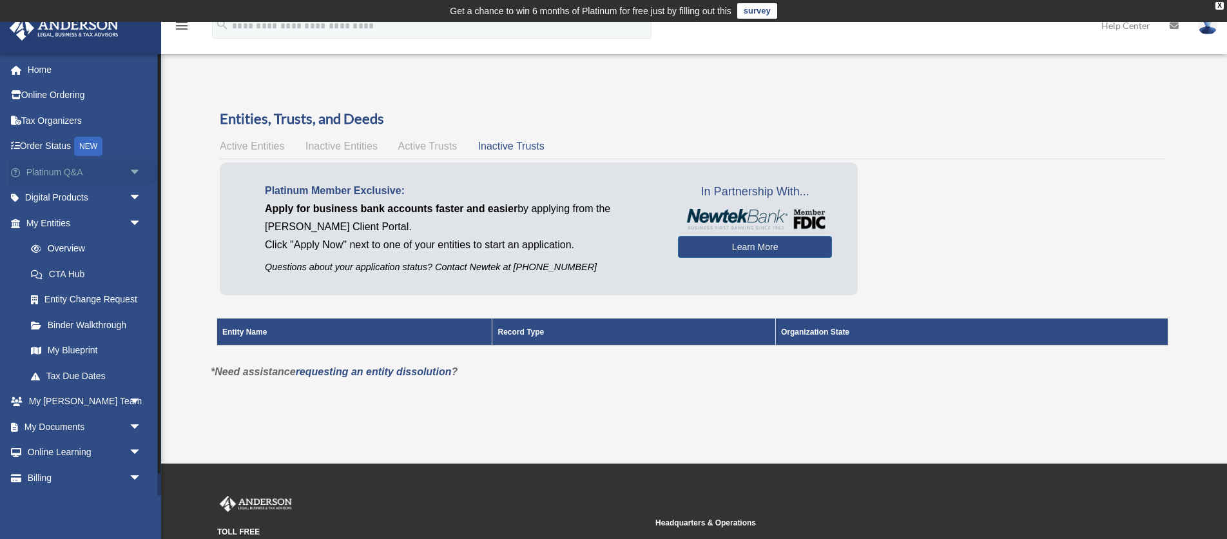
click at [56, 168] on link "Platinum Q&A arrow_drop_down" at bounding box center [85, 172] width 152 height 26
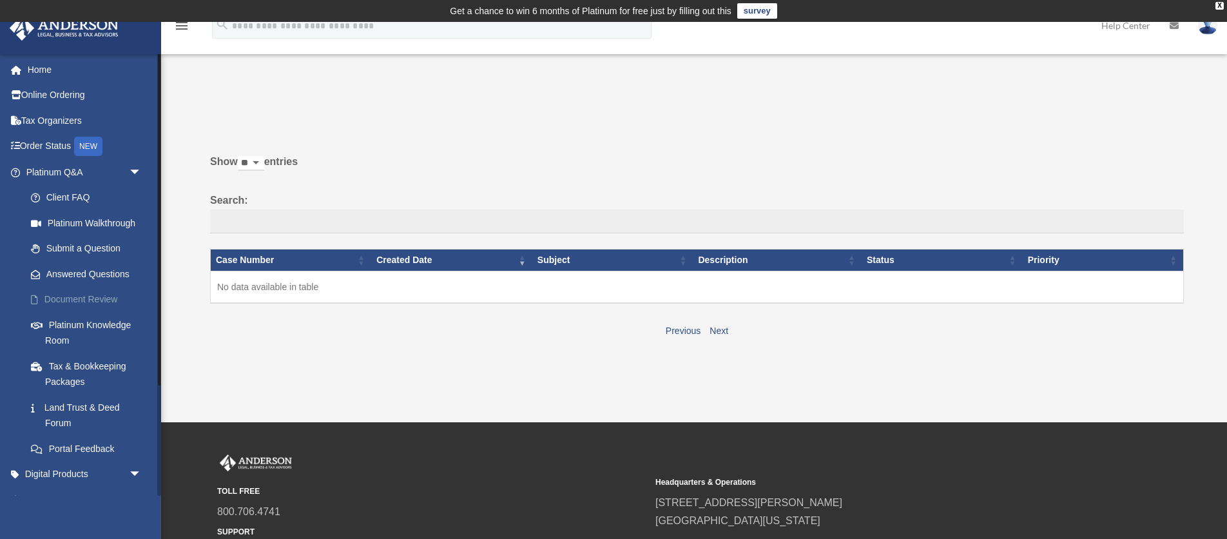
click at [82, 297] on link "Document Review" at bounding box center [89, 300] width 143 height 26
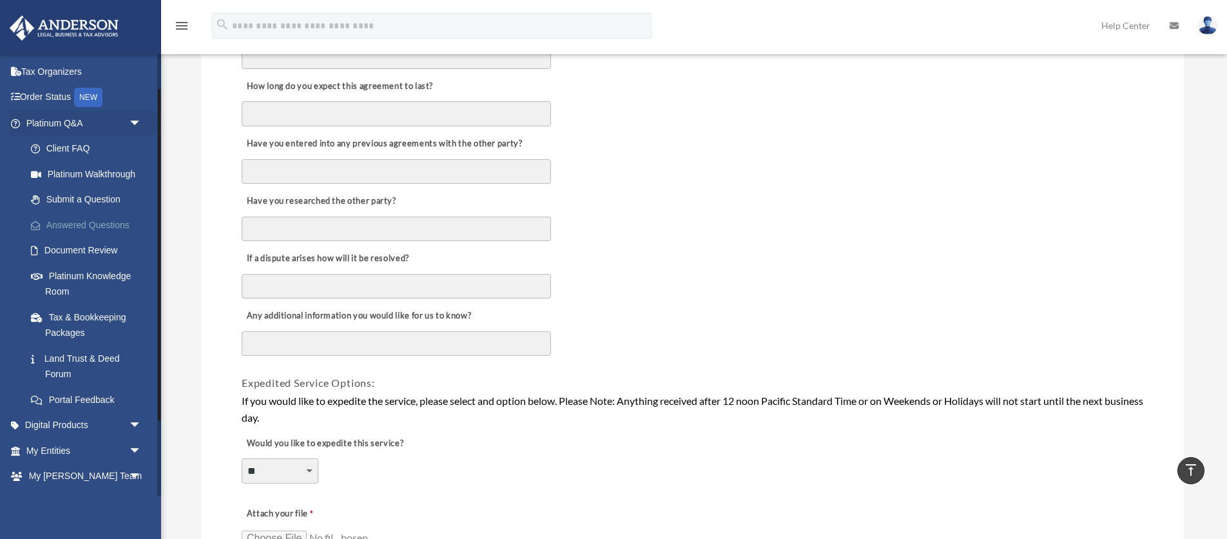
scroll to position [53, 0]
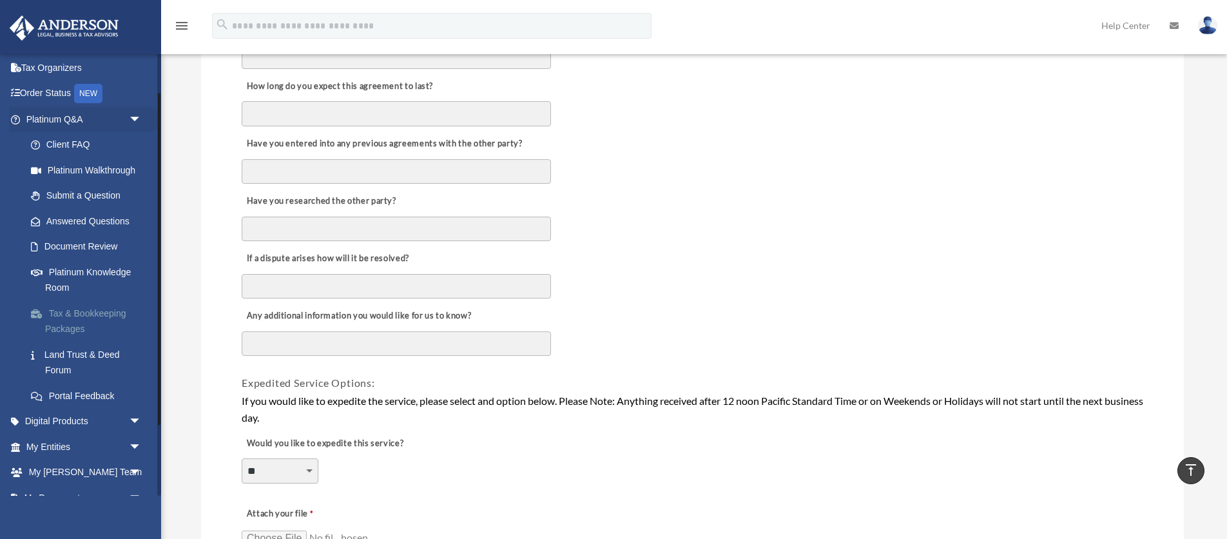
click at [100, 311] on link "Tax & Bookkeeping Packages" at bounding box center [89, 320] width 143 height 41
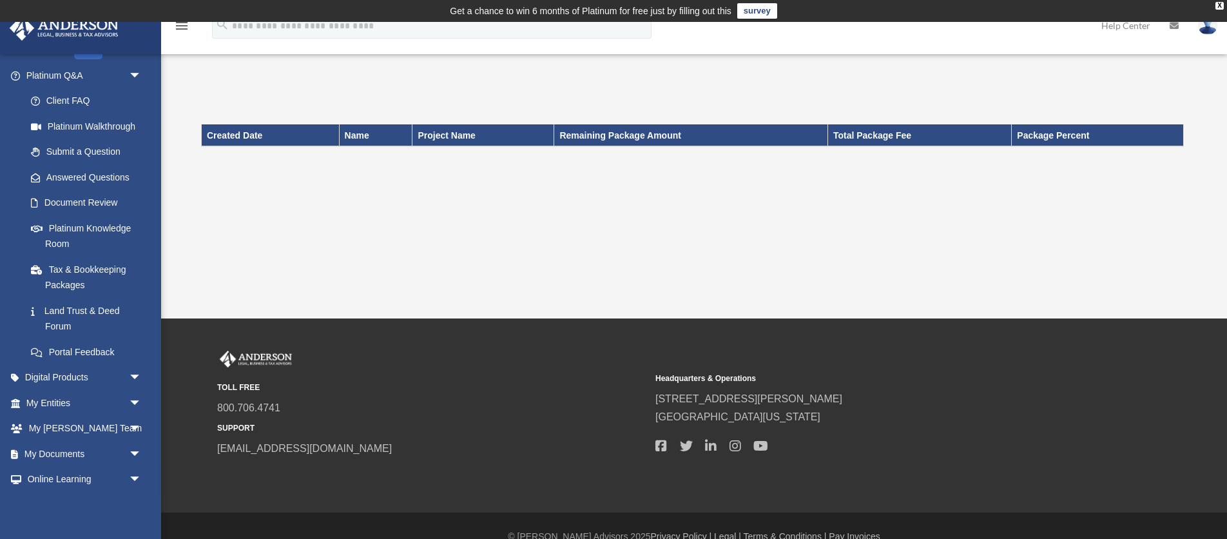
scroll to position [101, 0]
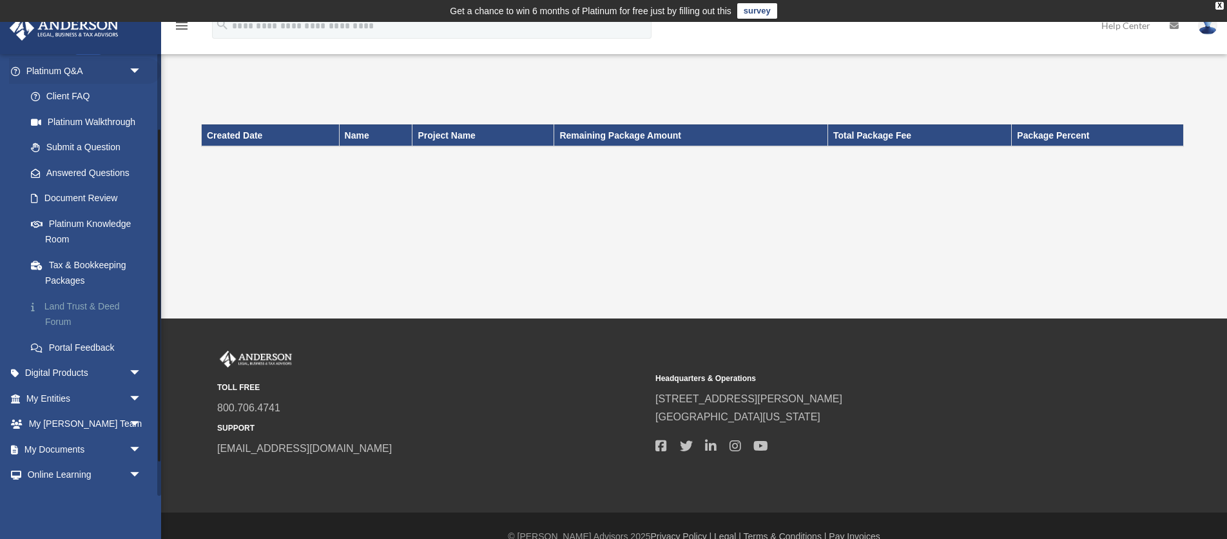
click at [99, 306] on link "Land Trust & Deed Forum" at bounding box center [89, 313] width 143 height 41
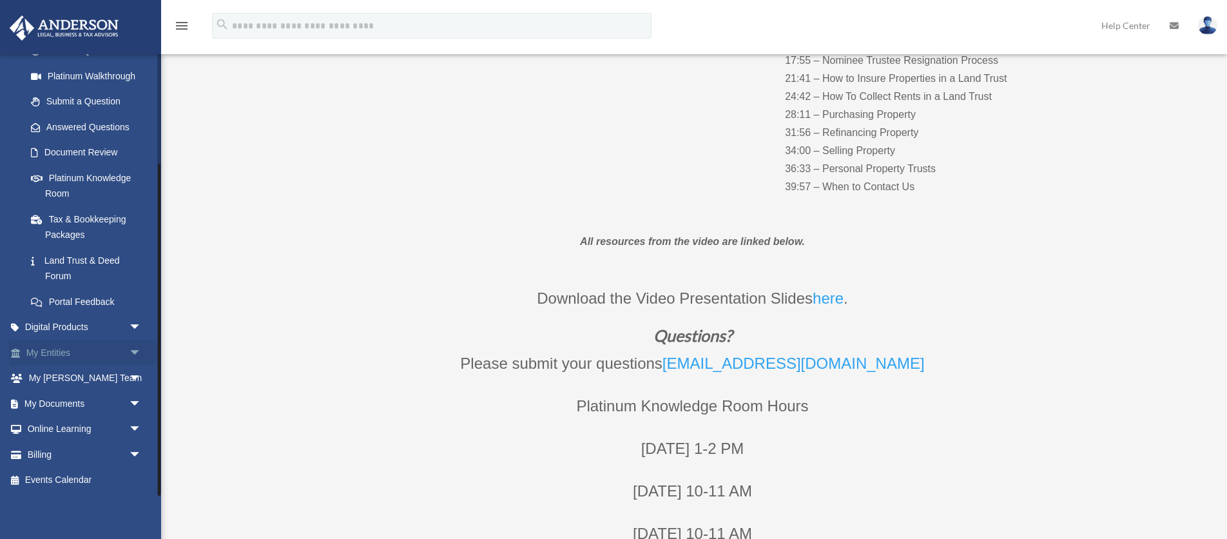
scroll to position [382, 0]
